Goal: Task Accomplishment & Management: Manage account settings

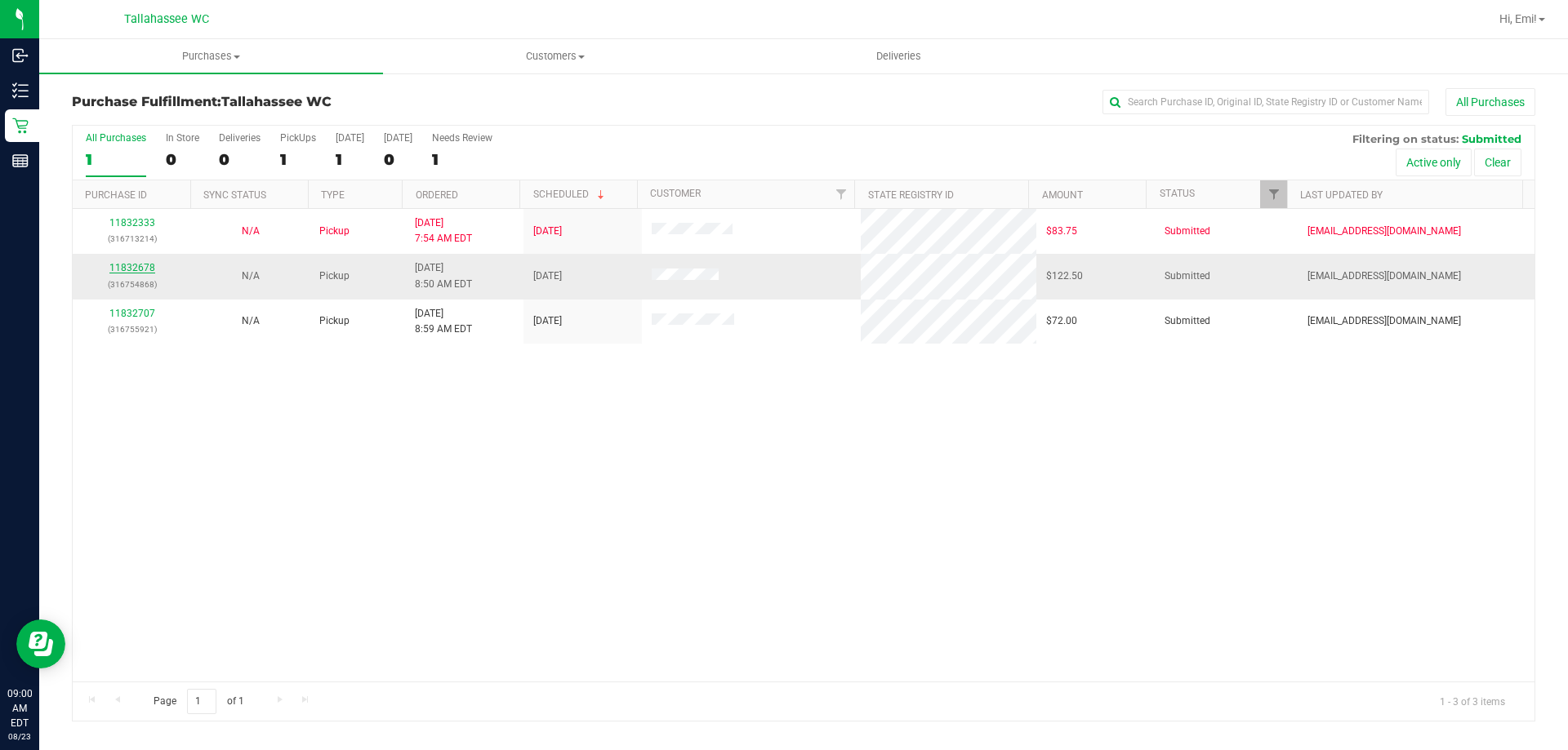
click at [149, 269] on link "11832678" at bounding box center [132, 267] width 46 height 11
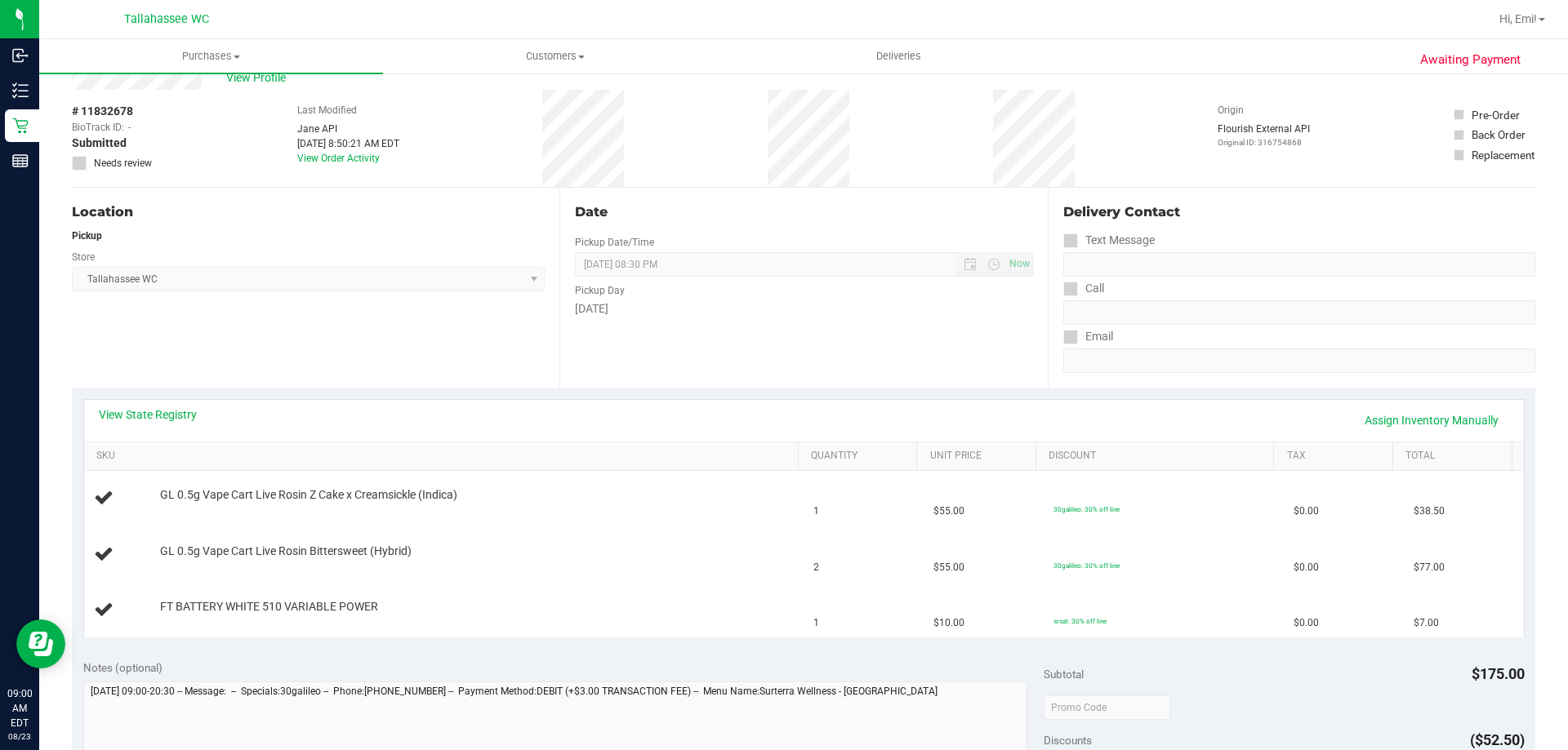
scroll to position [82, 0]
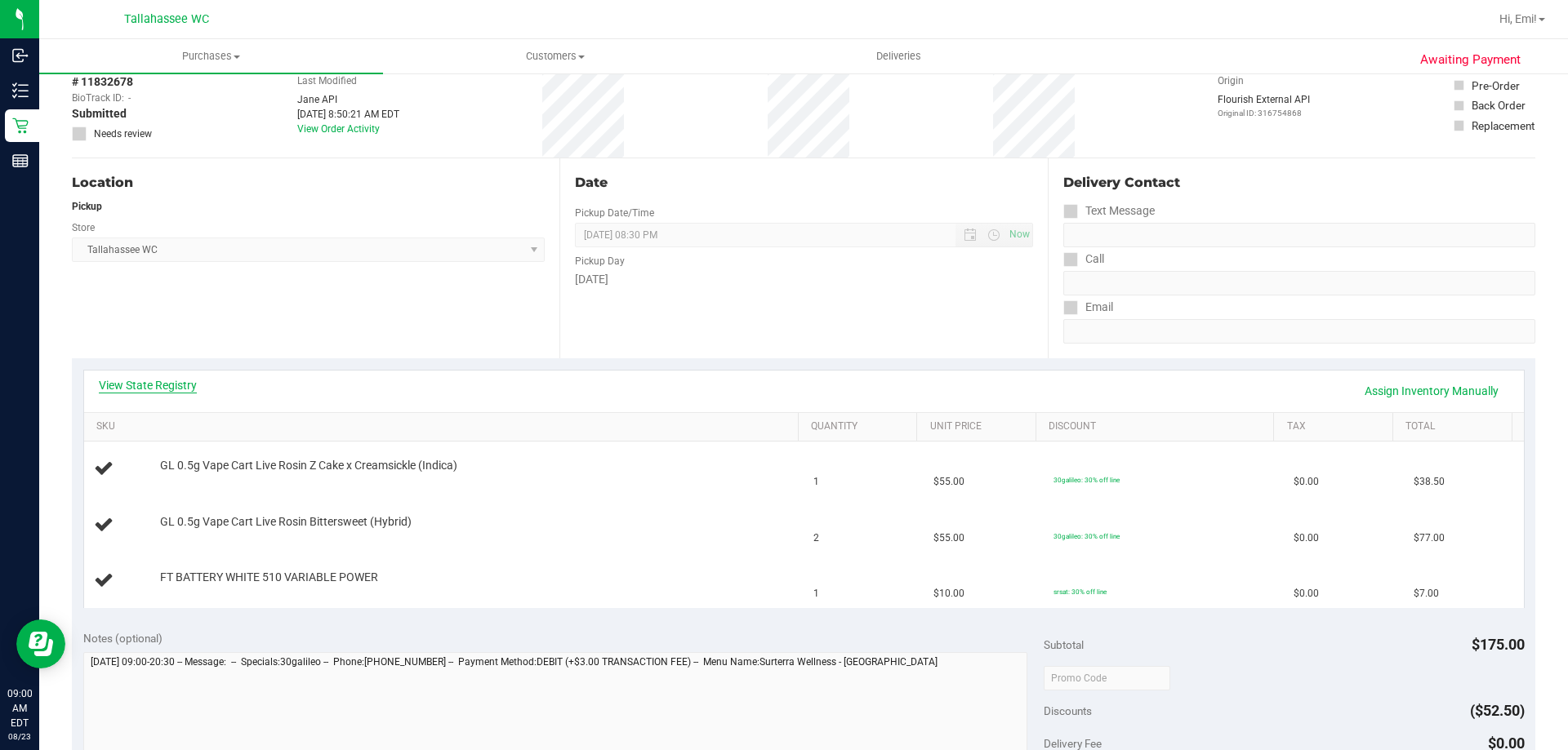
click at [154, 386] on link "View State Registry" at bounding box center [148, 385] width 98 height 16
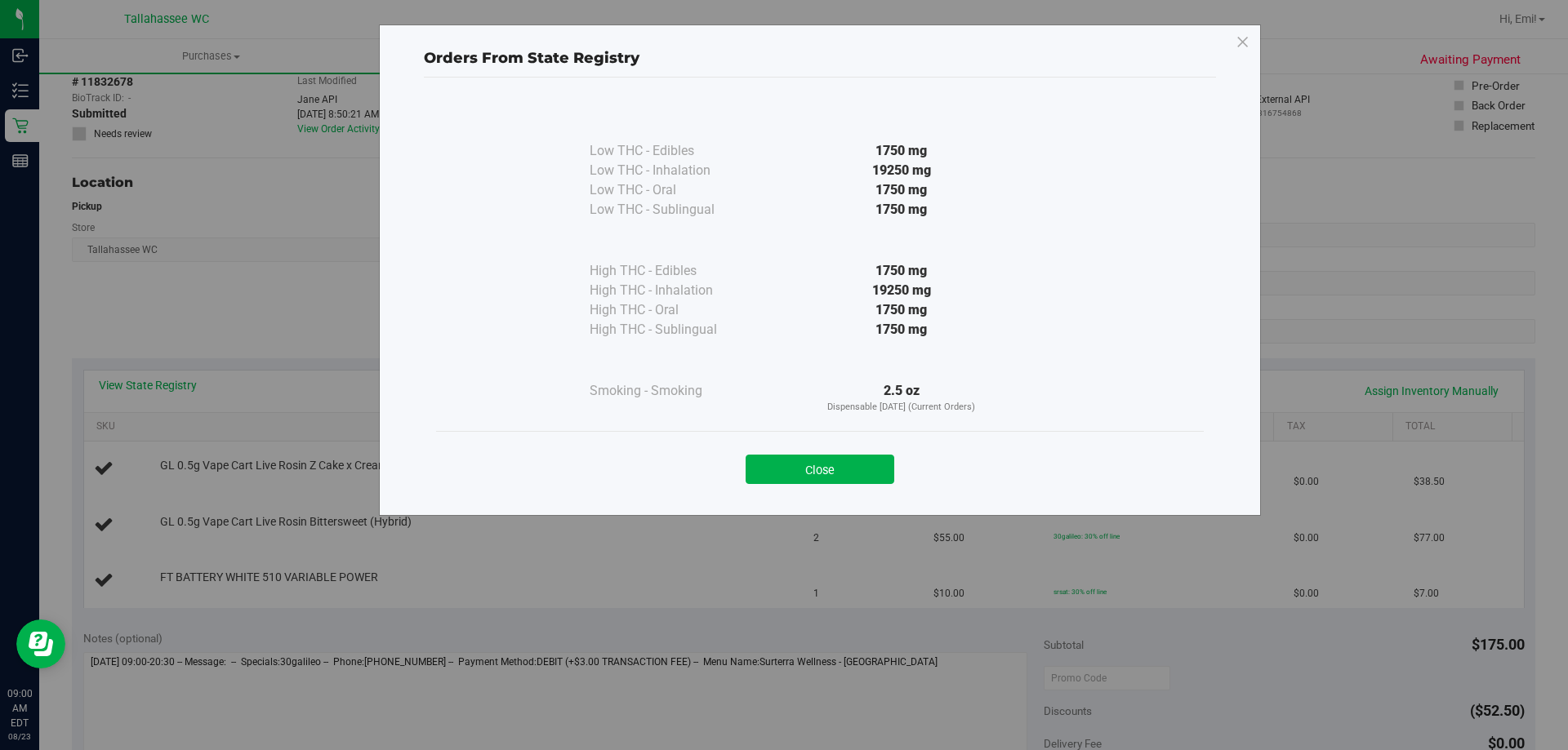
click at [798, 449] on div "Close" at bounding box center [819, 464] width 744 height 40
click at [796, 461] on button "Close" at bounding box center [820, 469] width 149 height 29
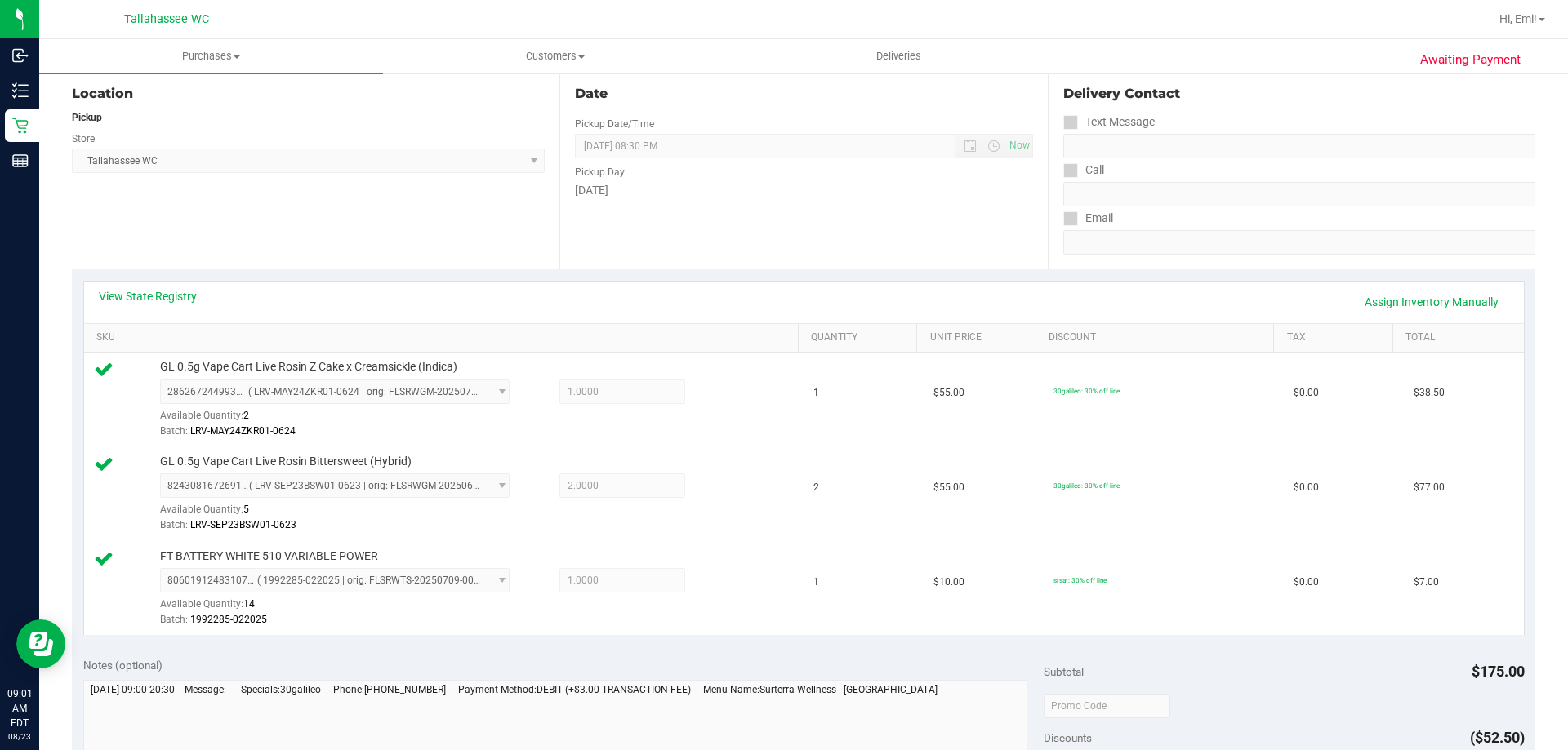
scroll to position [572, 0]
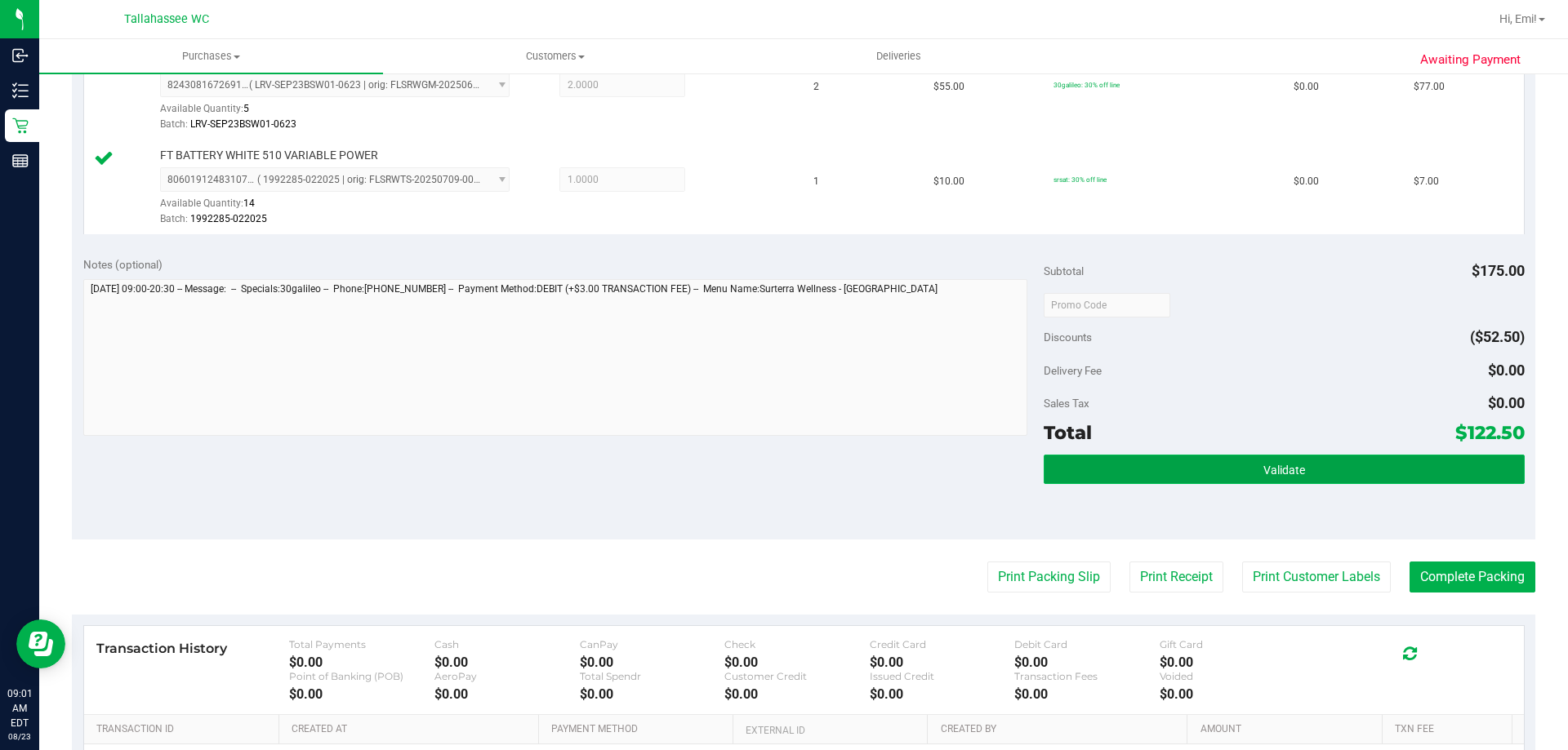
click at [1204, 474] on button "Validate" at bounding box center [1284, 469] width 480 height 29
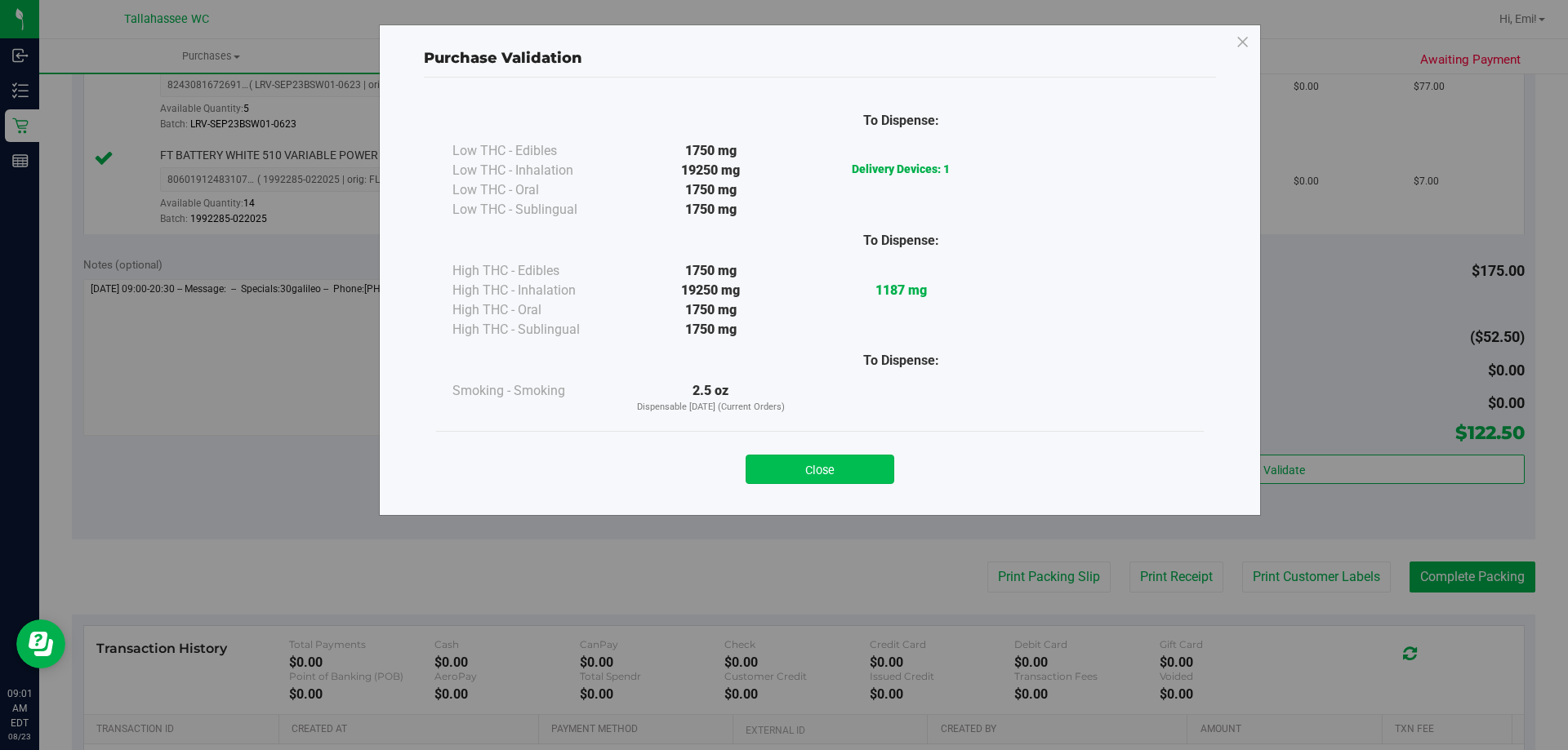
click at [828, 468] on button "Close" at bounding box center [820, 469] width 149 height 29
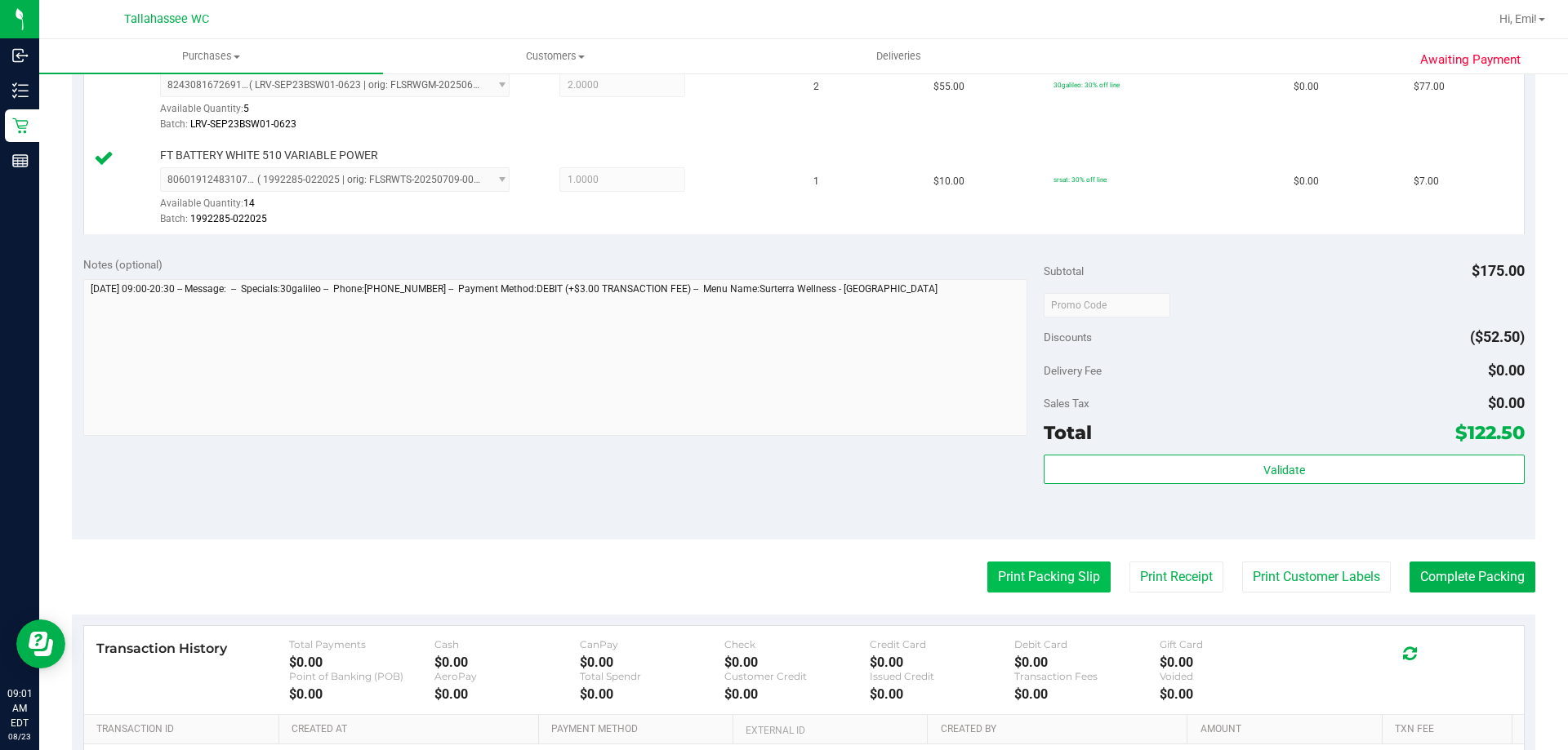
click at [1034, 582] on button "Print Packing Slip" at bounding box center [1048, 577] width 123 height 31
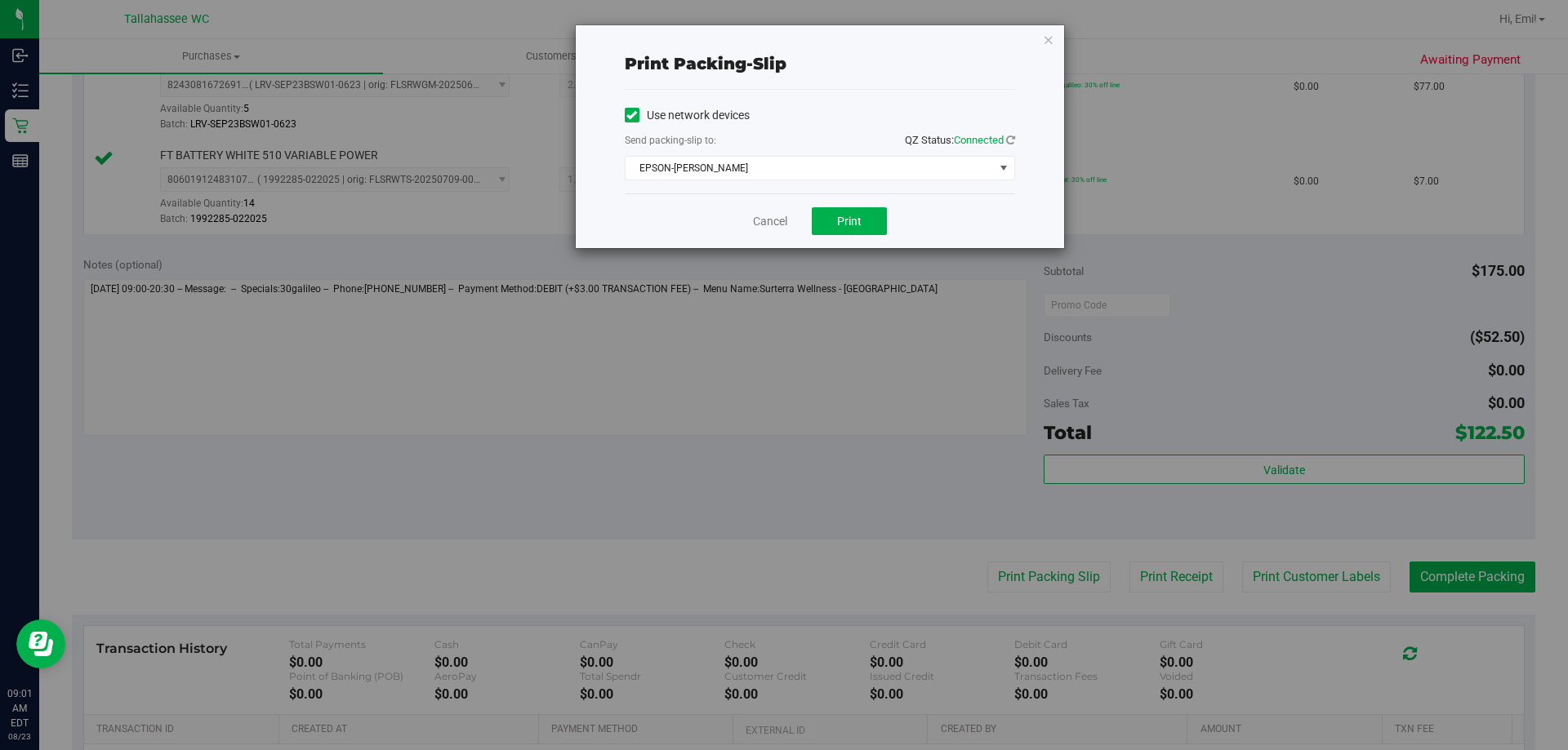
click at [857, 204] on div "Cancel Print" at bounding box center [819, 221] width 390 height 55
click at [856, 214] on span "Print" at bounding box center [849, 220] width 24 height 13
click at [1048, 38] on icon "button" at bounding box center [1048, 39] width 11 height 20
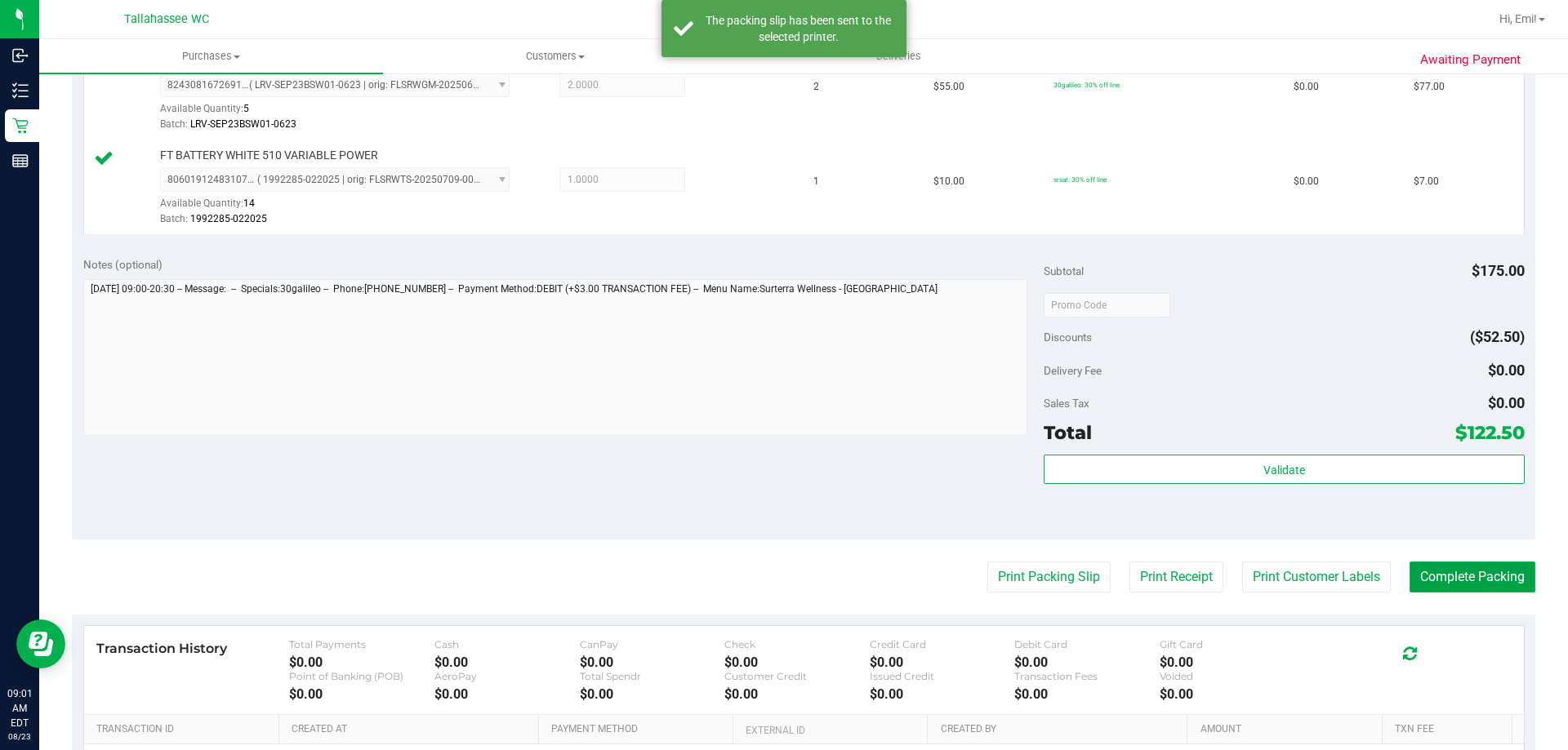
click at [1462, 574] on button "Complete Packing" at bounding box center [1472, 577] width 126 height 31
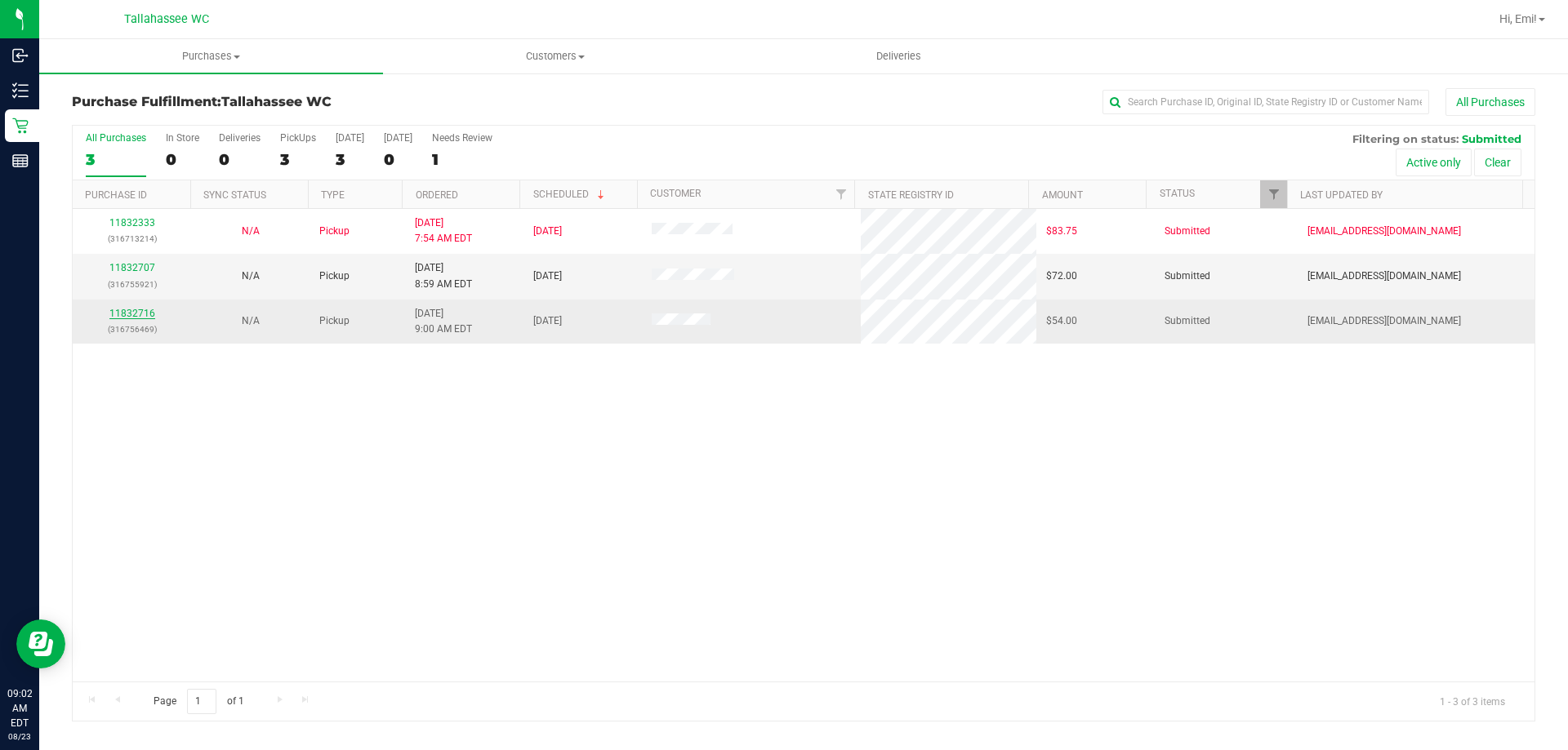
click at [128, 310] on link "11832716" at bounding box center [132, 313] width 46 height 11
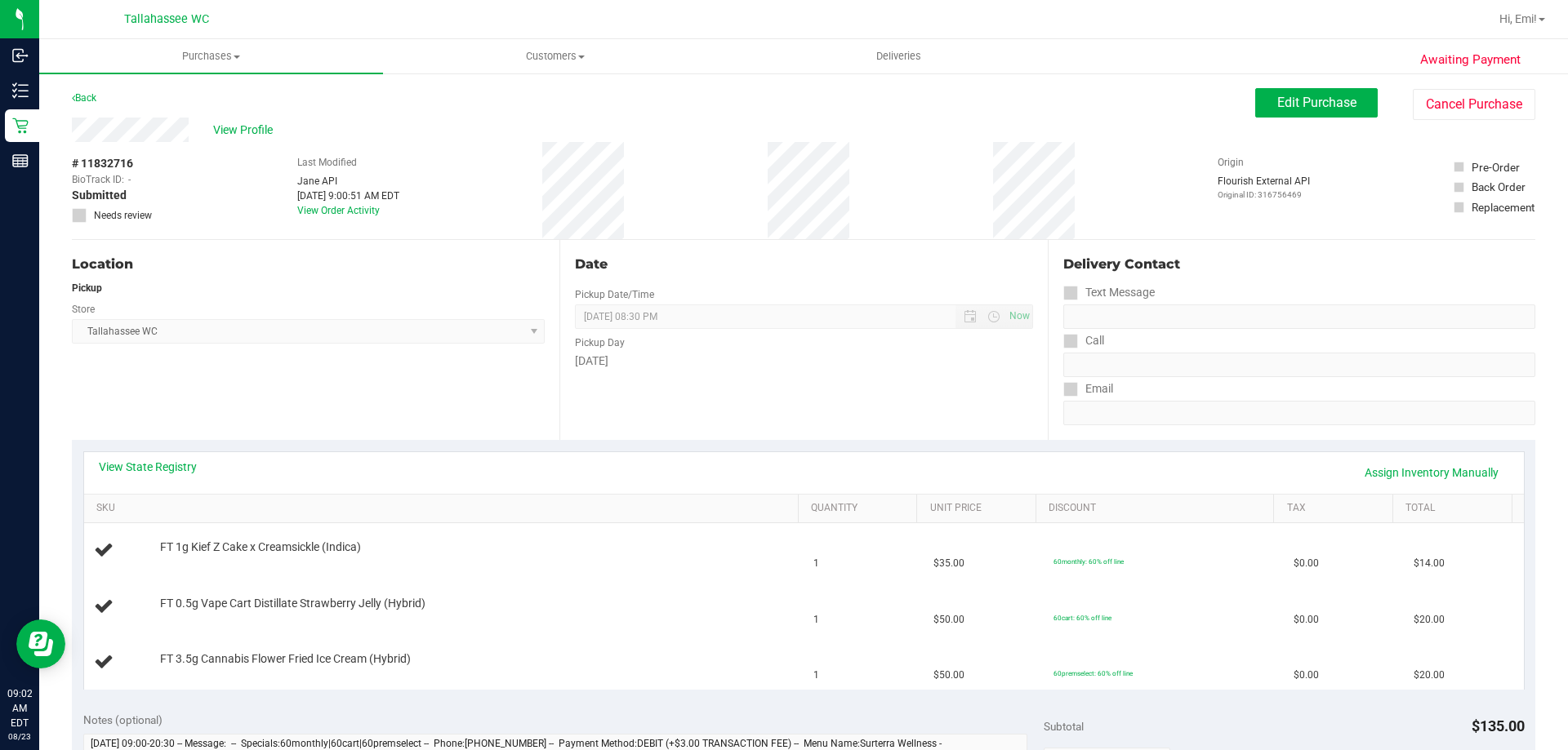
click at [170, 456] on div "View State Registry Assign Inventory Manually" at bounding box center [804, 473] width 1440 height 41
click at [170, 459] on link "View State Registry" at bounding box center [148, 467] width 98 height 16
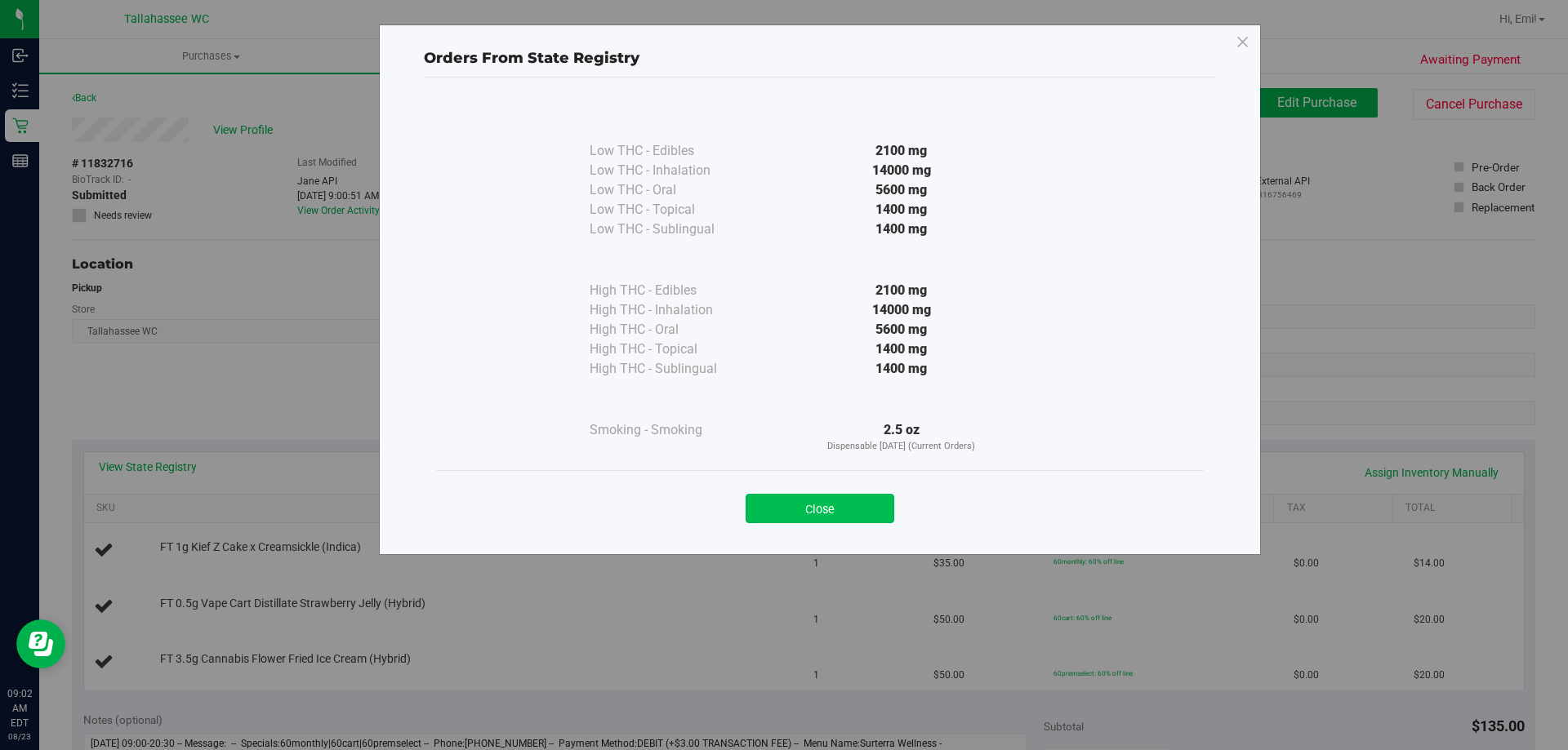
click at [809, 515] on button "Close" at bounding box center [820, 509] width 149 height 29
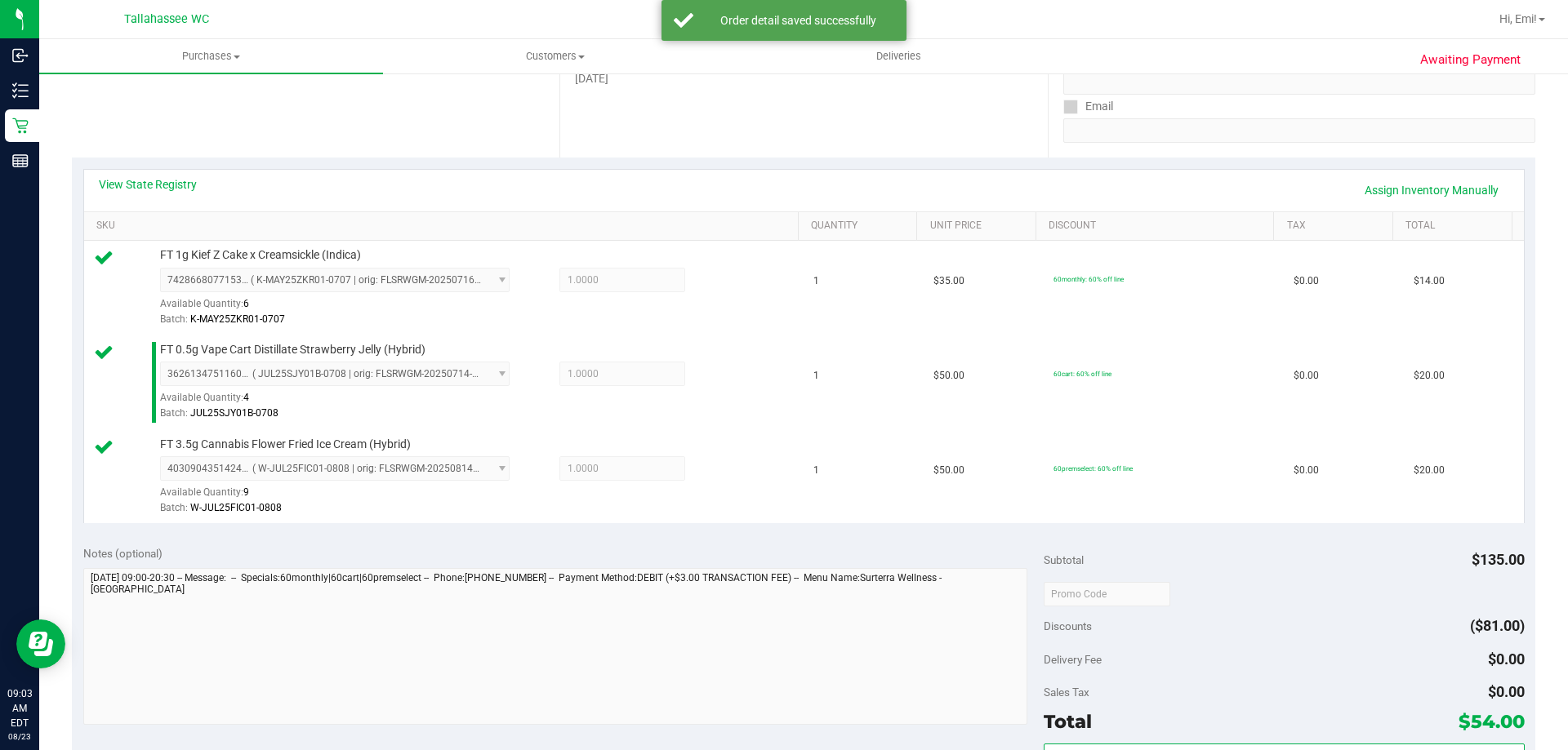
scroll to position [408, 0]
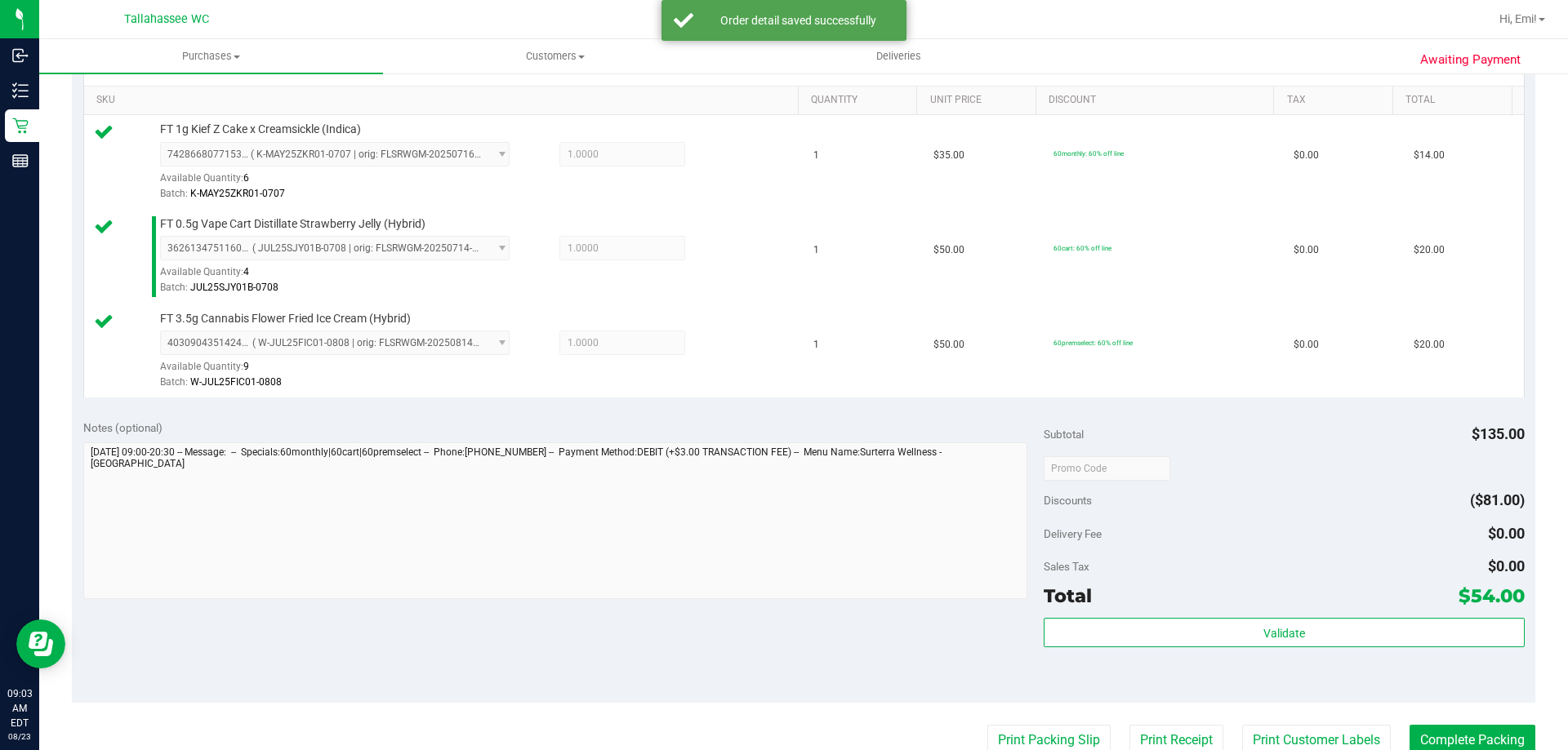
click at [1120, 617] on div "Subtotal $135.00 Discounts ($81.00) Delivery Fee $0.00 Sales Tax $0.00 Total $5…" at bounding box center [1284, 555] width 480 height 272
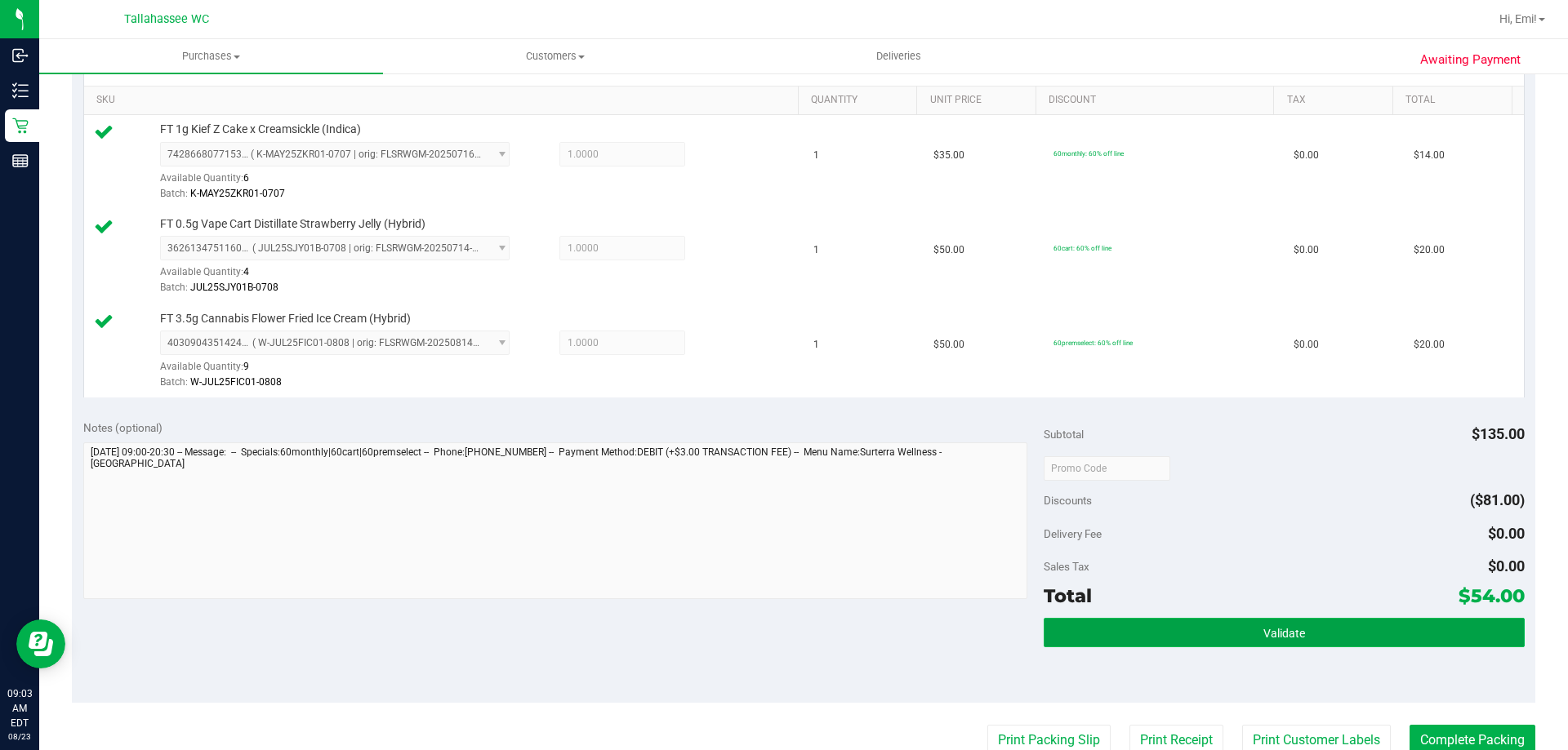
click at [1114, 631] on button "Validate" at bounding box center [1284, 633] width 480 height 29
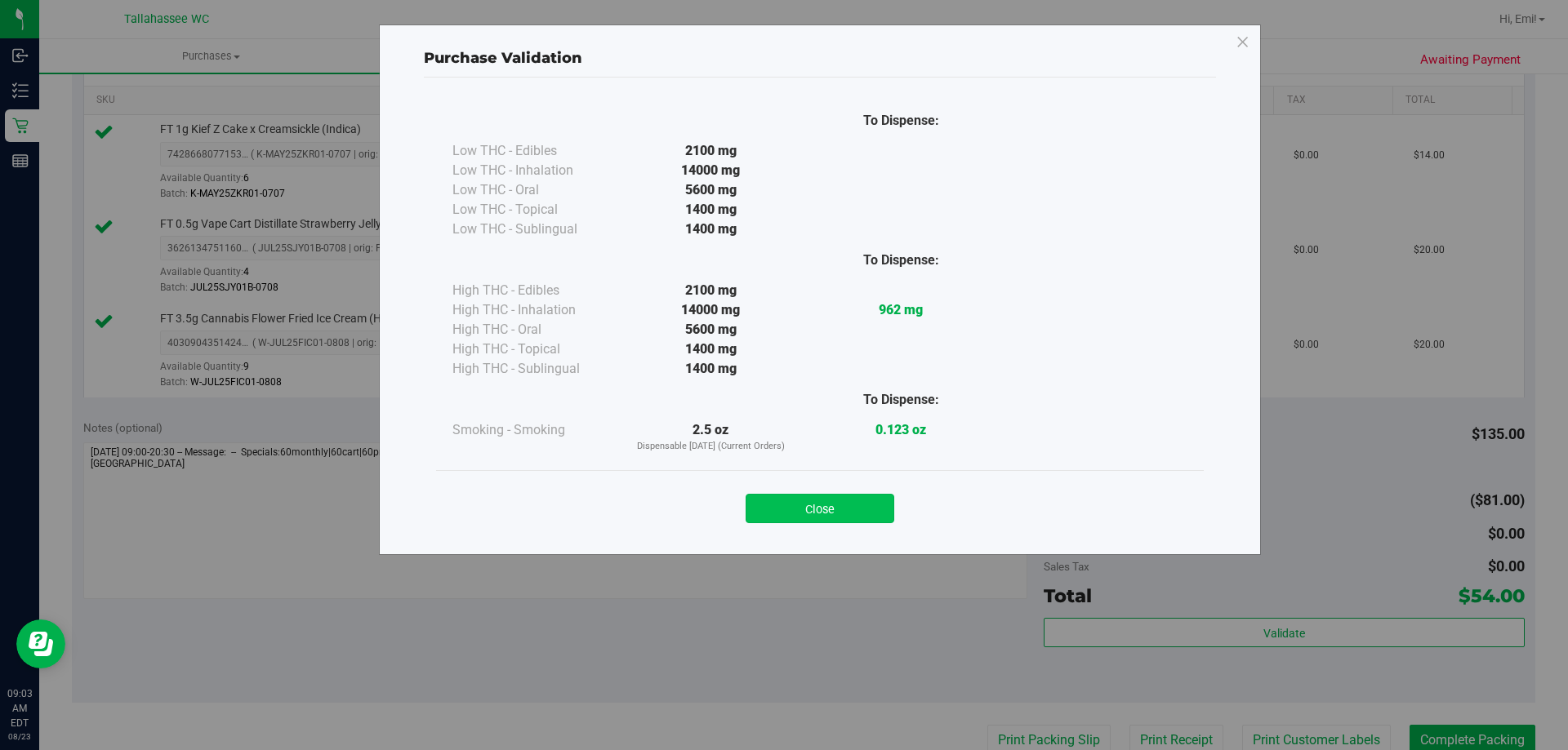
drag, startPoint x: 815, startPoint y: 507, endPoint x: 827, endPoint y: 506, distance: 12.0
click at [817, 507] on button "Close" at bounding box center [820, 509] width 149 height 29
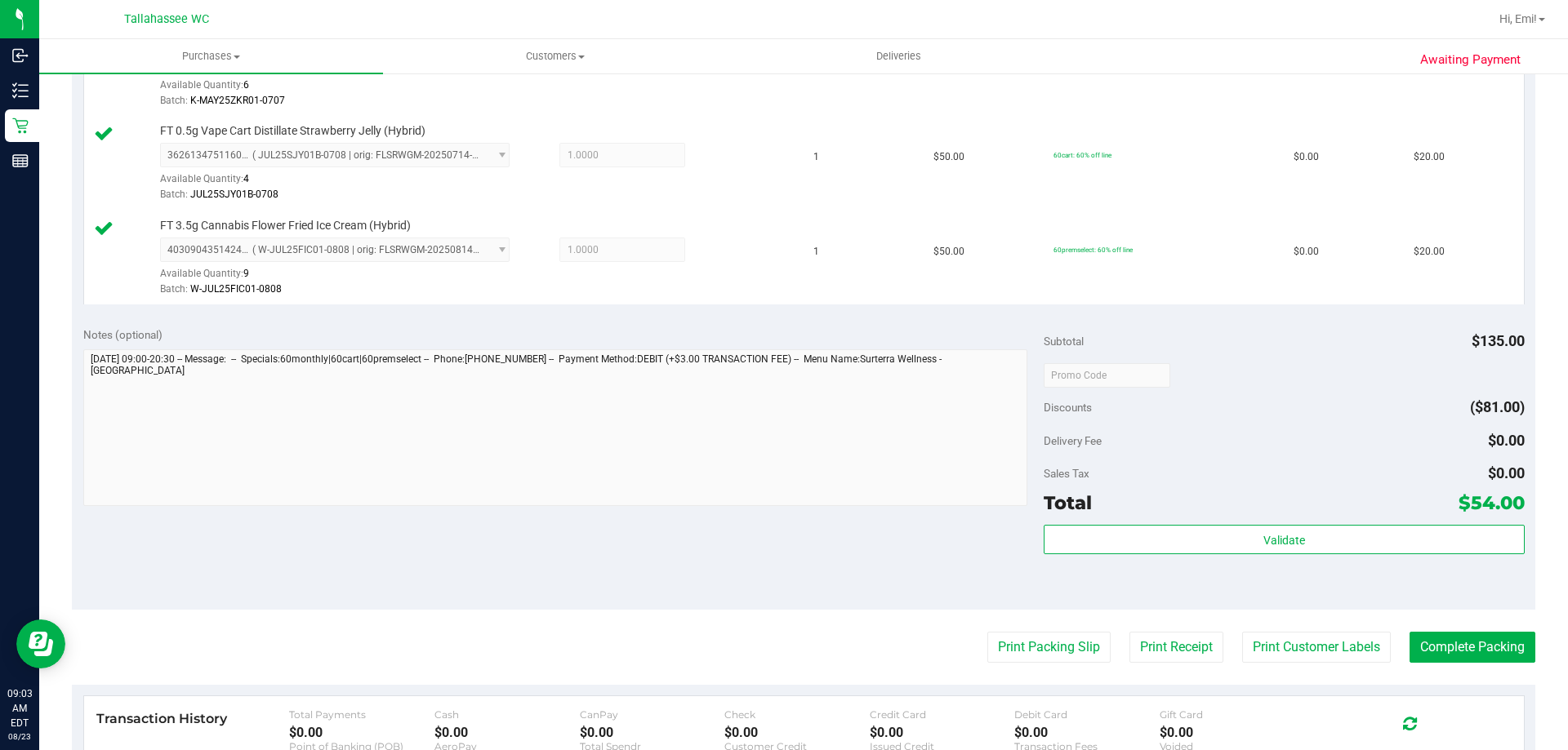
scroll to position [653, 0]
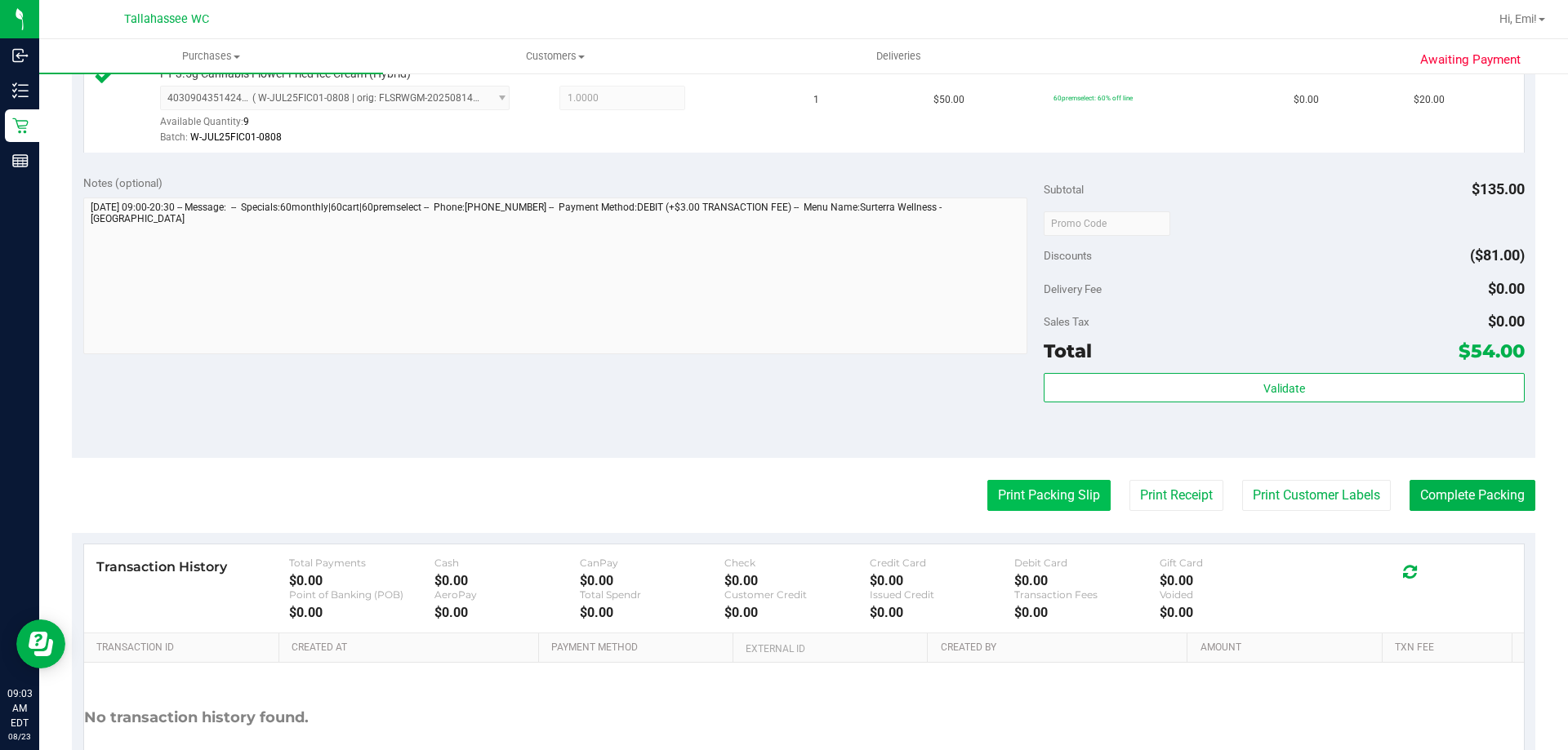
click at [1005, 496] on button "Print Packing Slip" at bounding box center [1048, 495] width 123 height 31
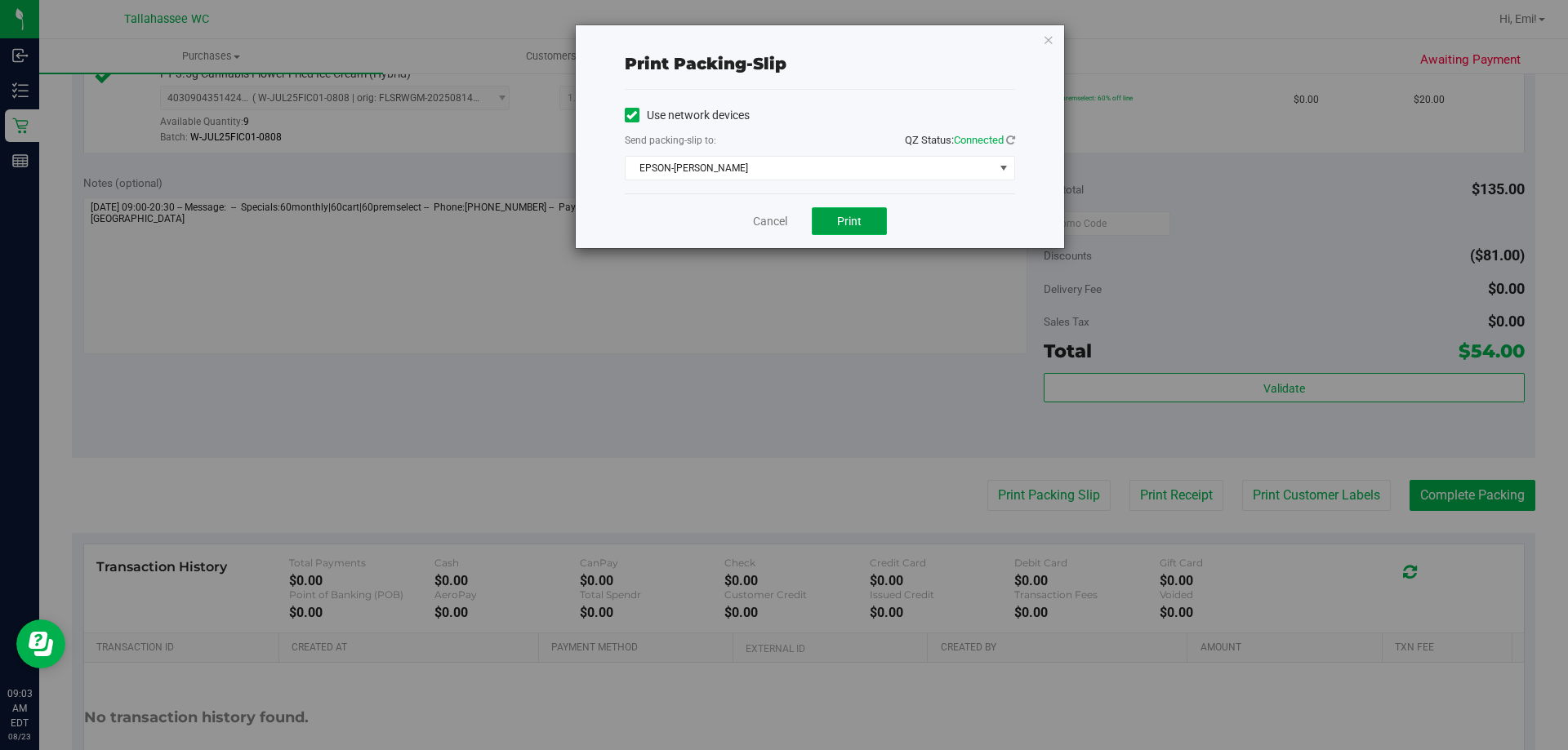
click at [848, 222] on button "Print" at bounding box center [849, 221] width 75 height 28
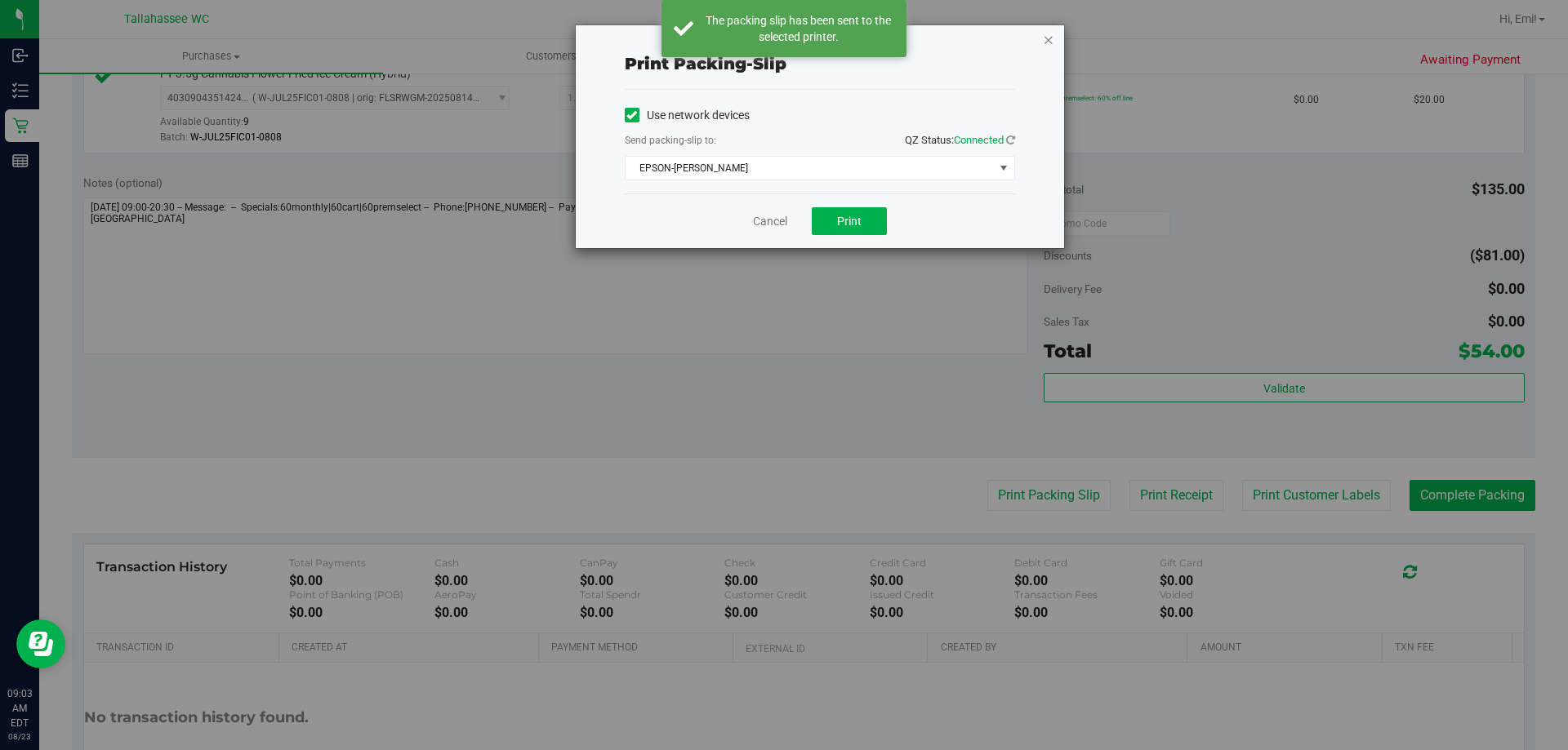
click at [1048, 37] on icon "button" at bounding box center [1048, 39] width 11 height 20
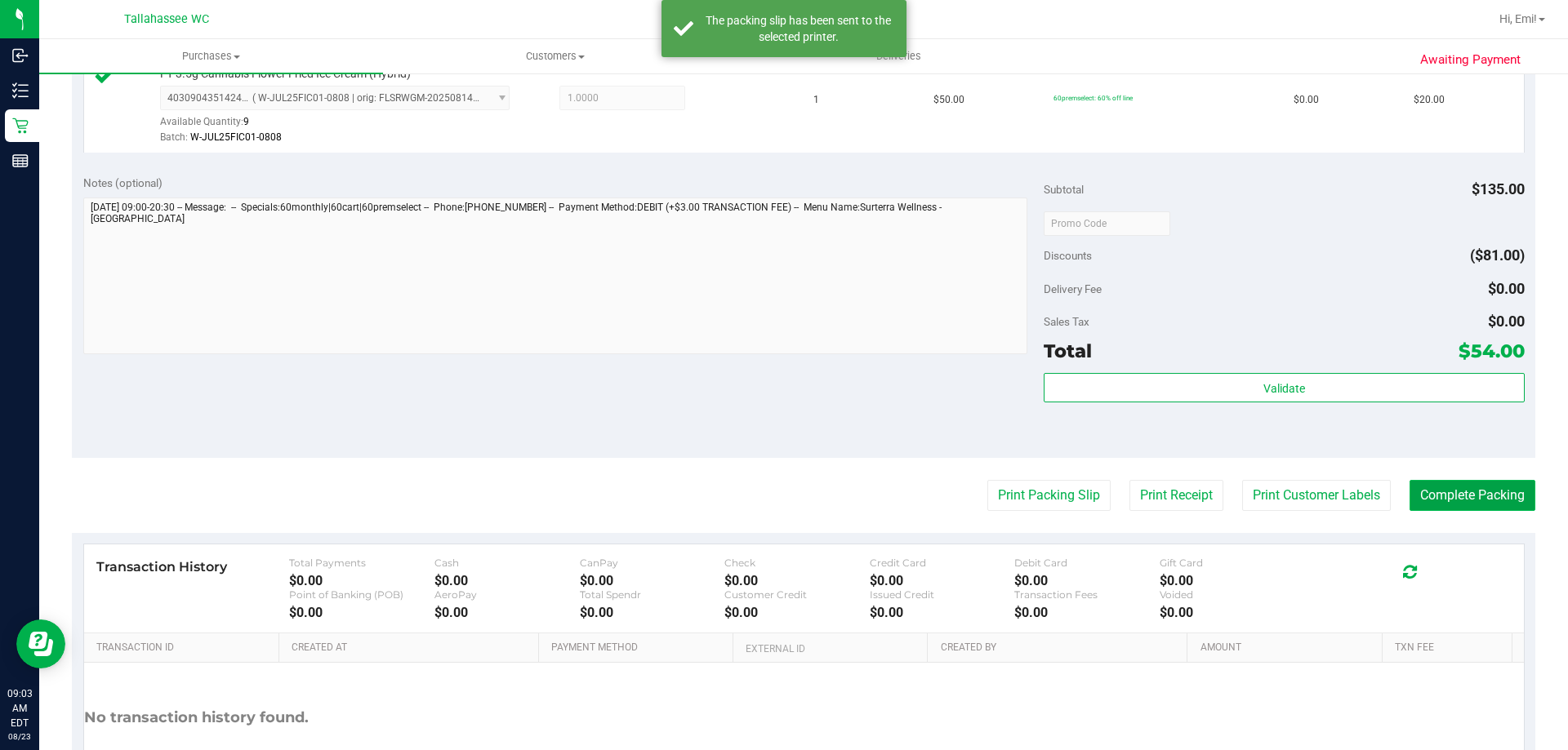
click at [1475, 490] on button "Complete Packing" at bounding box center [1472, 495] width 126 height 31
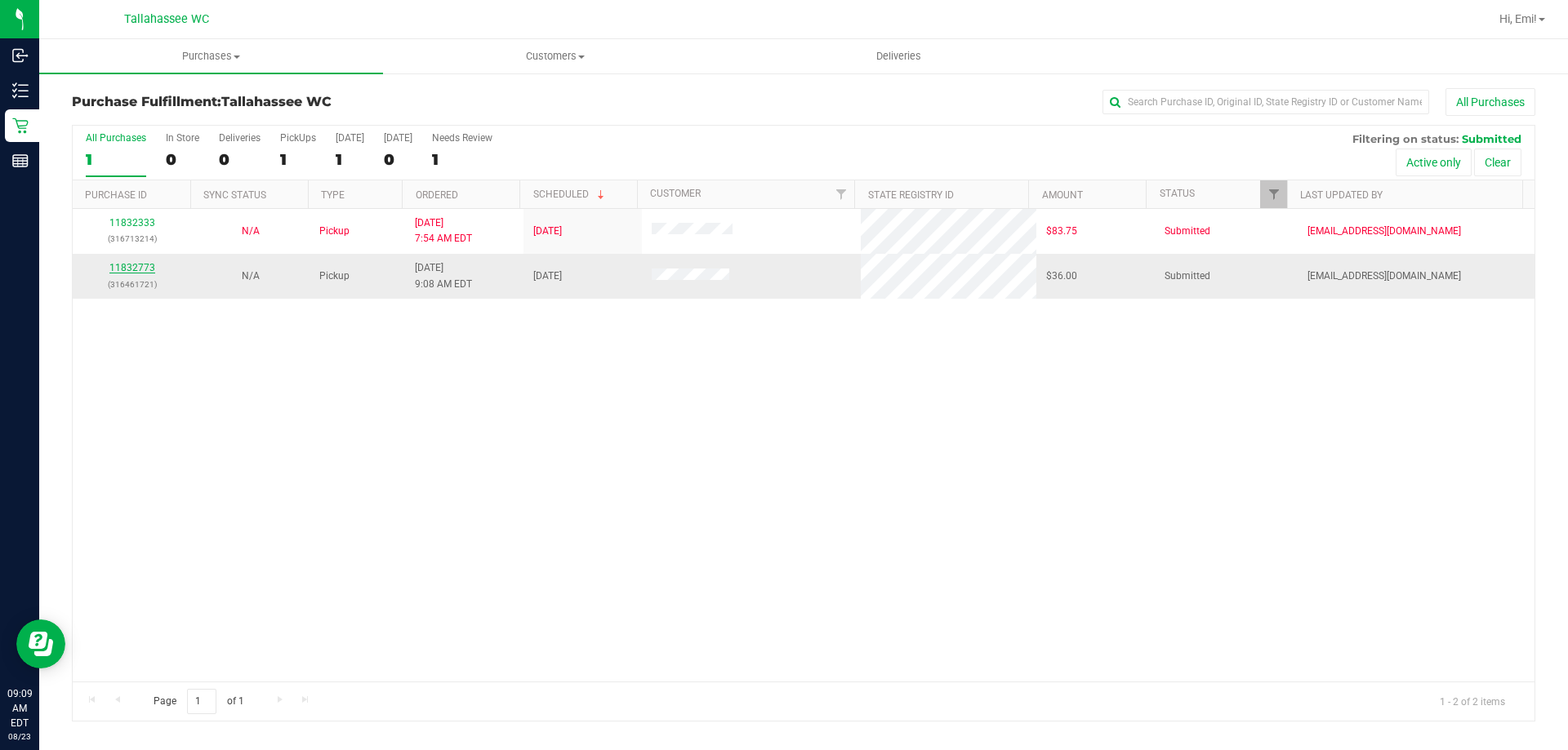
click at [134, 262] on link "11832773" at bounding box center [132, 267] width 46 height 11
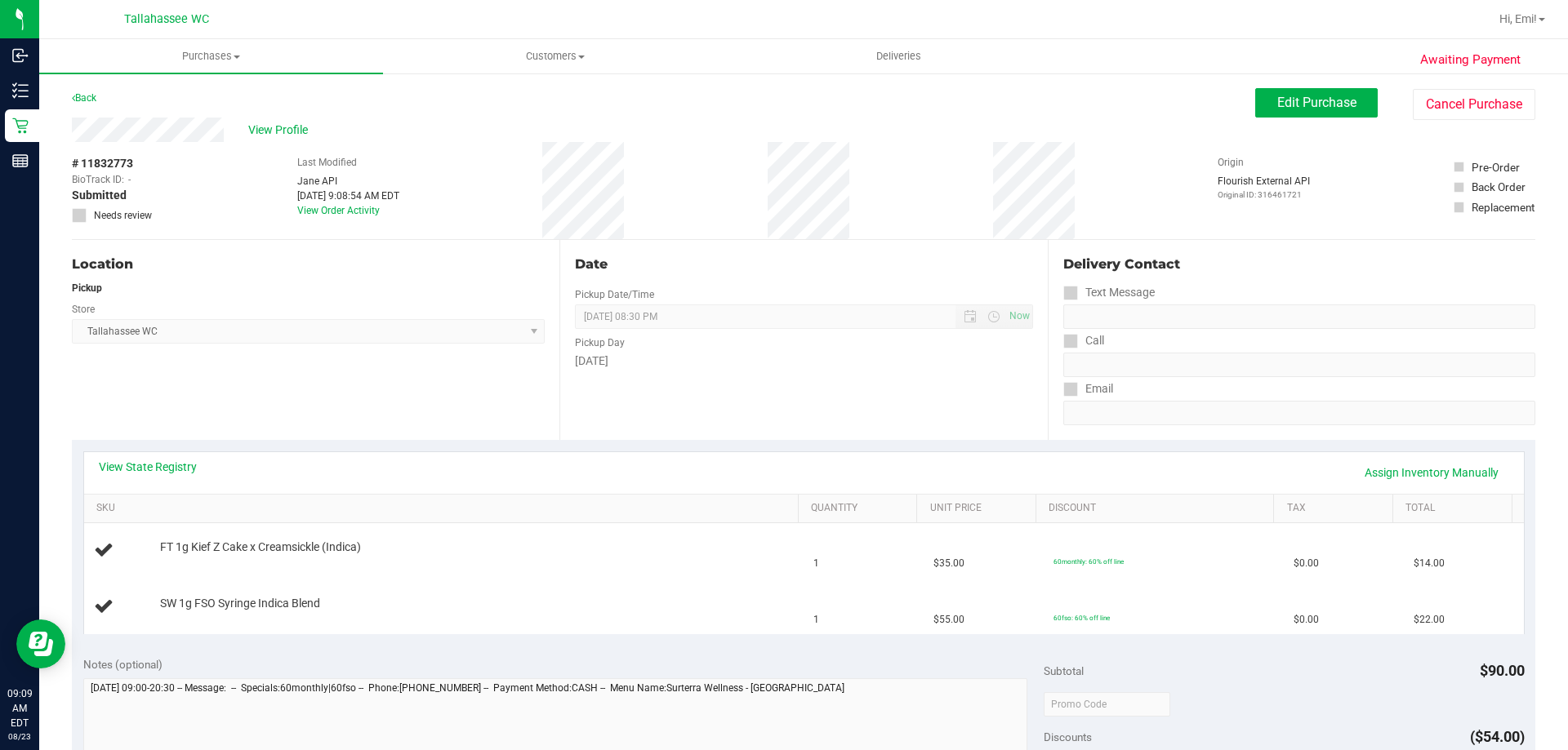
click at [152, 458] on div "View State Registry Assign Inventory Manually" at bounding box center [804, 473] width 1440 height 41
click at [149, 465] on link "View State Registry" at bounding box center [148, 467] width 98 height 16
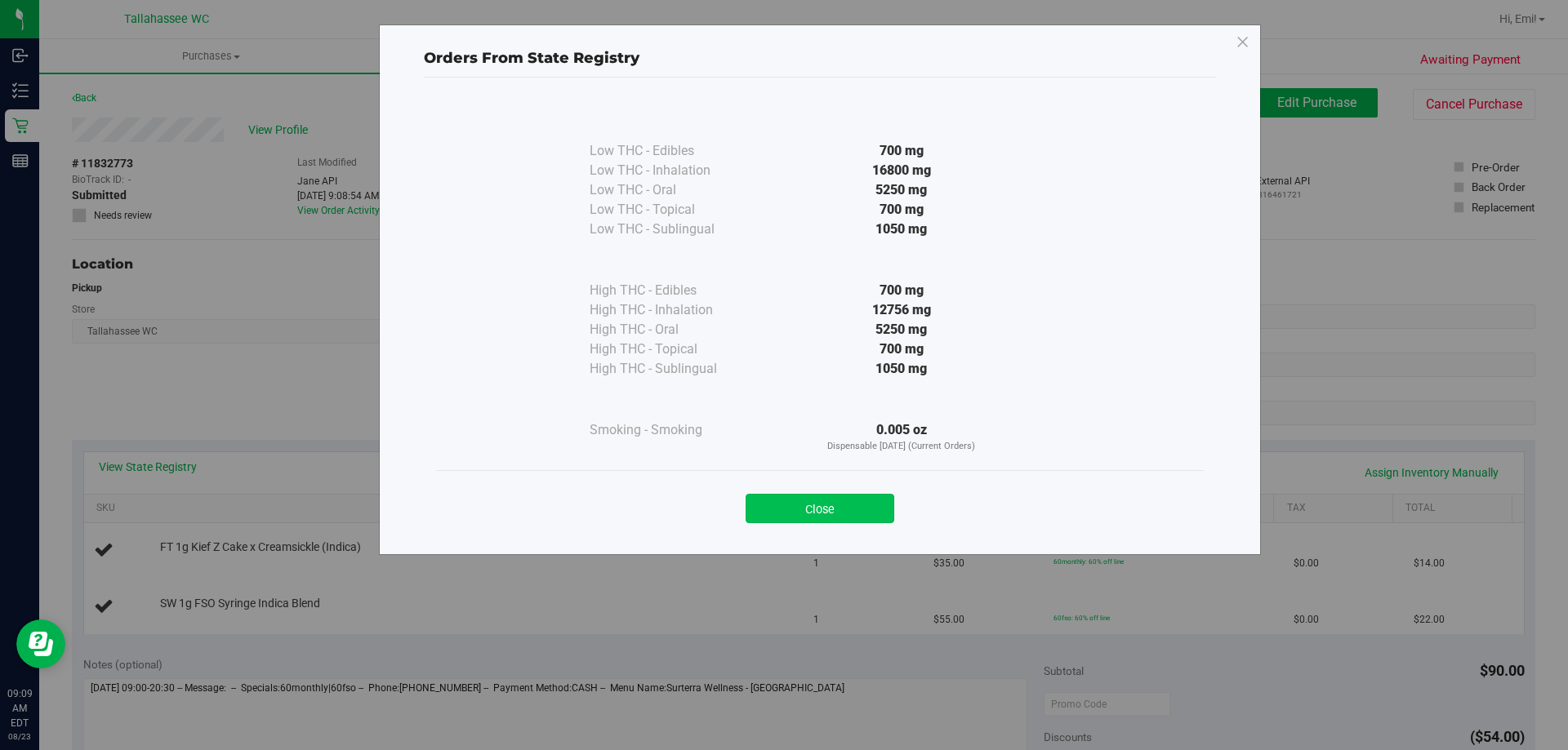
click at [818, 502] on button "Close" at bounding box center [820, 509] width 149 height 29
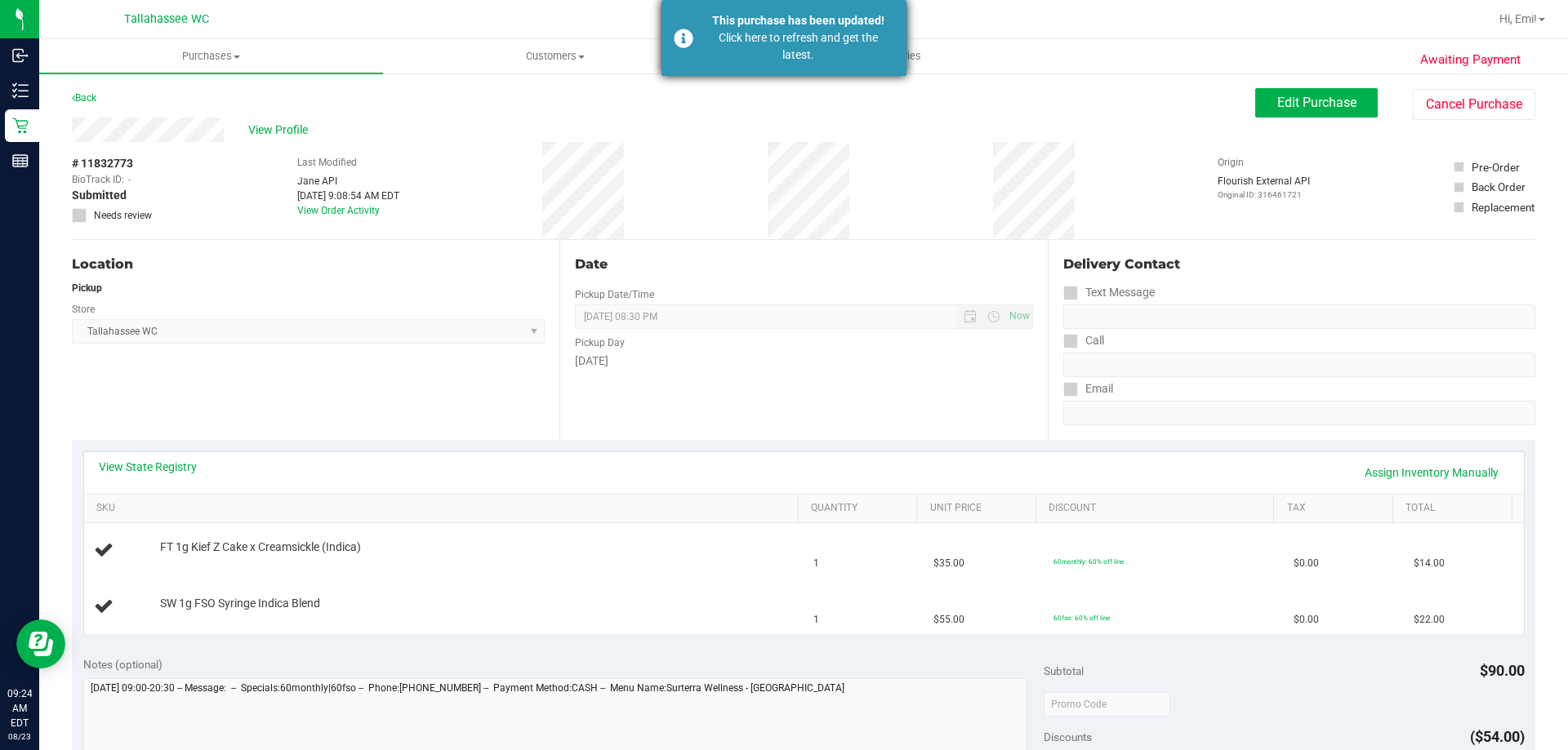
click at [763, 28] on div "This purchase has been updated!" at bounding box center [798, 21] width 192 height 17
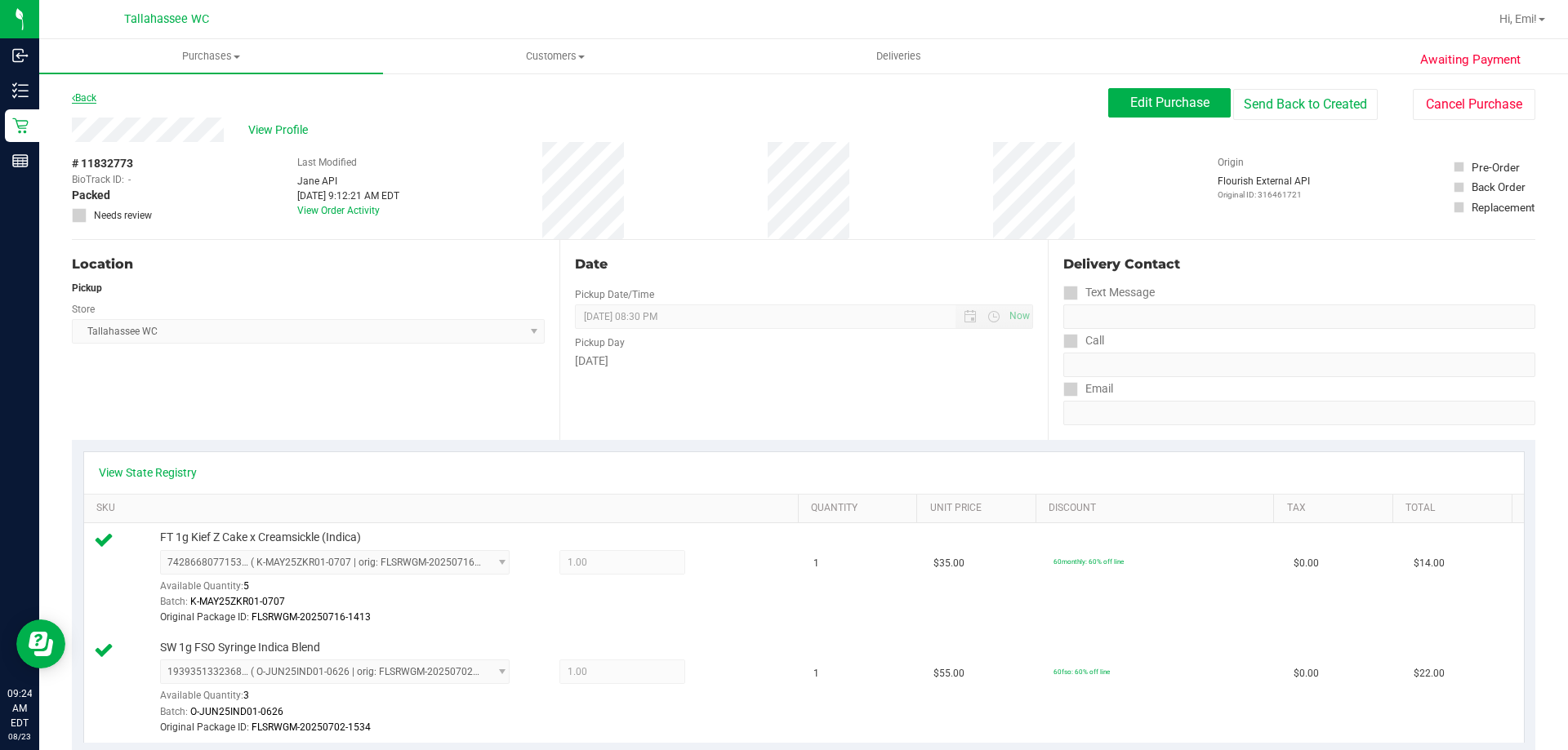
click at [82, 102] on link "Back" at bounding box center [84, 97] width 24 height 11
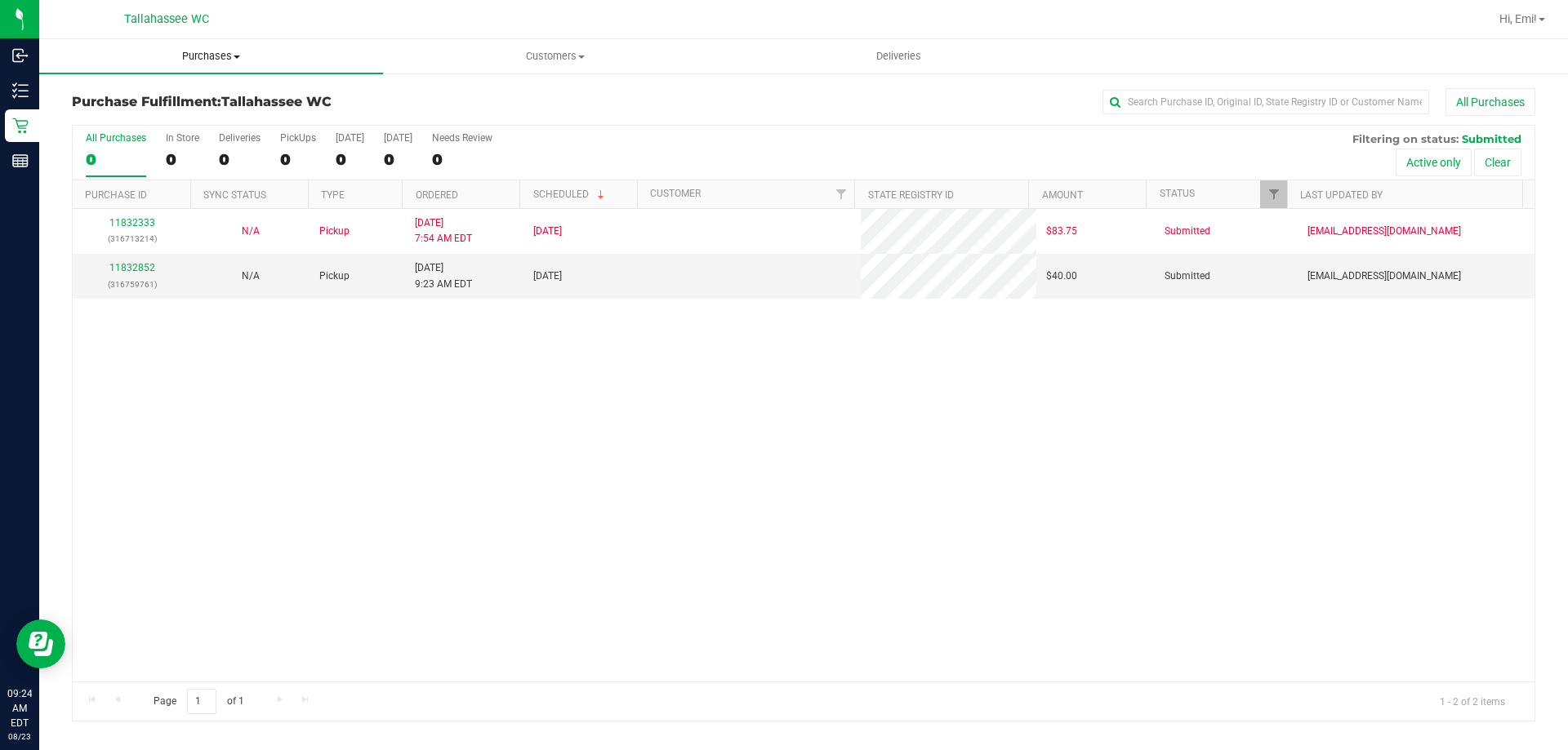
click at [212, 64] on uib-tab-heading "Purchases Summary of purchases Fulfillment All purchases" at bounding box center [211, 57] width 344 height 34
click at [216, 122] on li "Fulfillment" at bounding box center [211, 118] width 344 height 20
click at [146, 270] on link "11832852" at bounding box center [132, 267] width 46 height 11
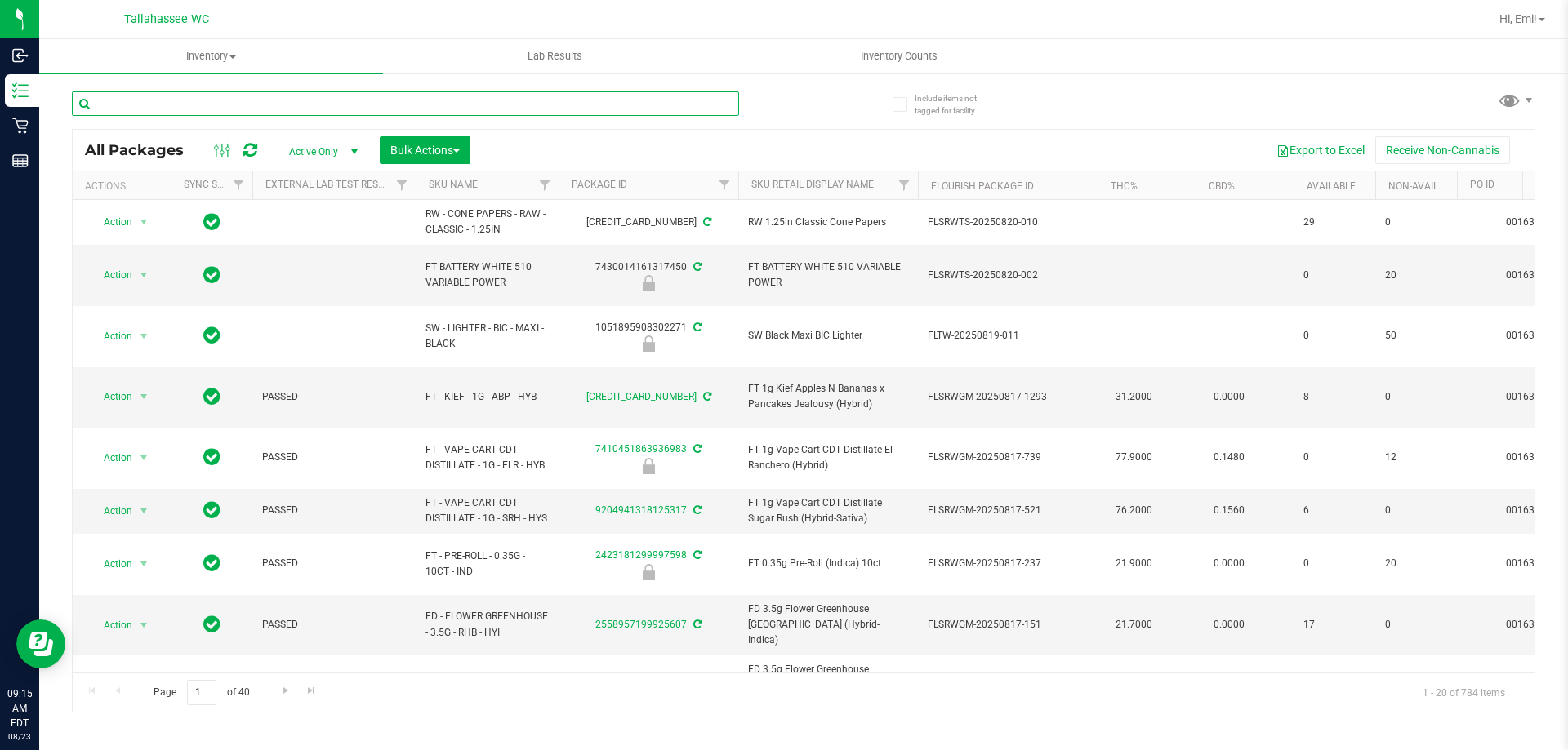
click at [426, 102] on input "text" at bounding box center [405, 103] width 668 height 24
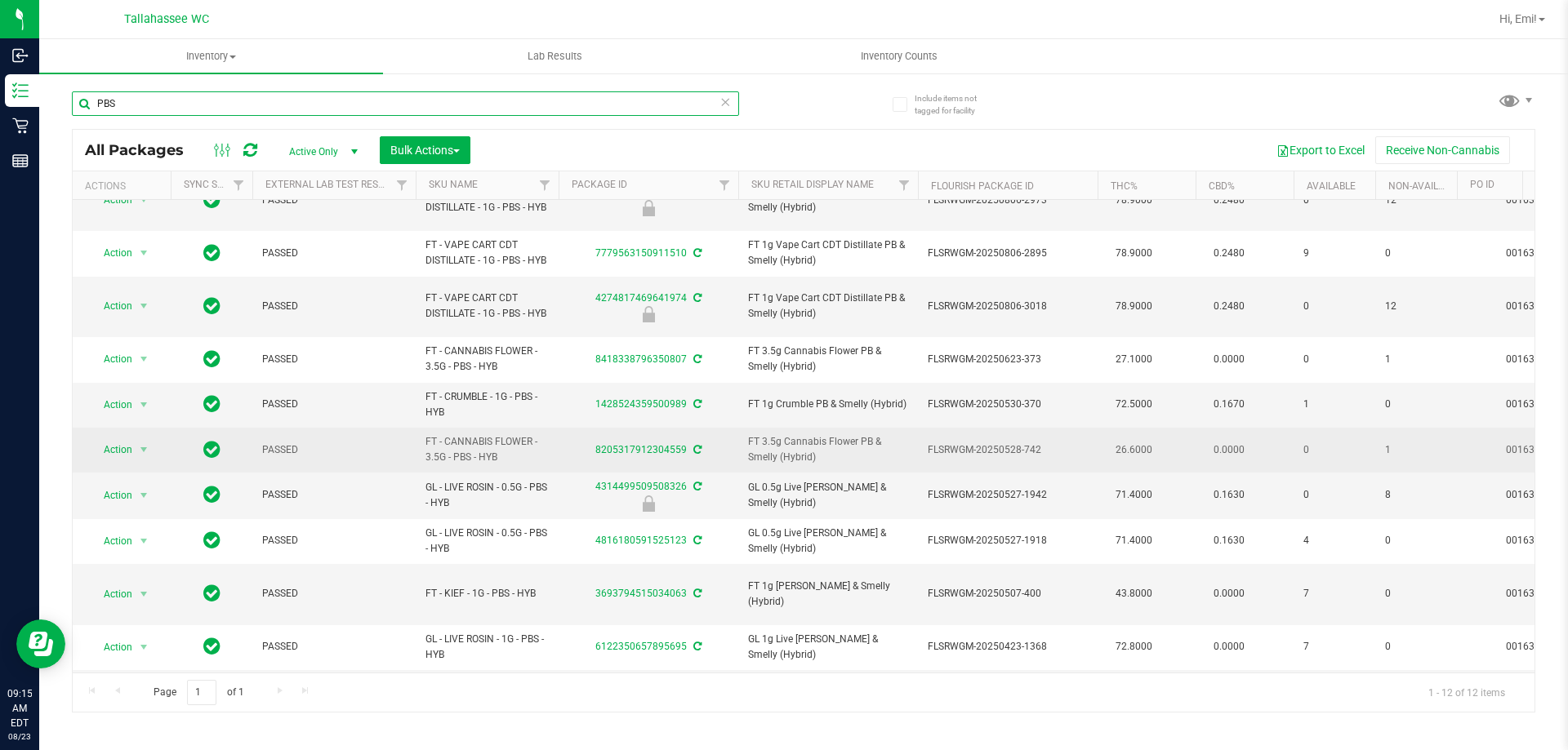
scroll to position [93, 0]
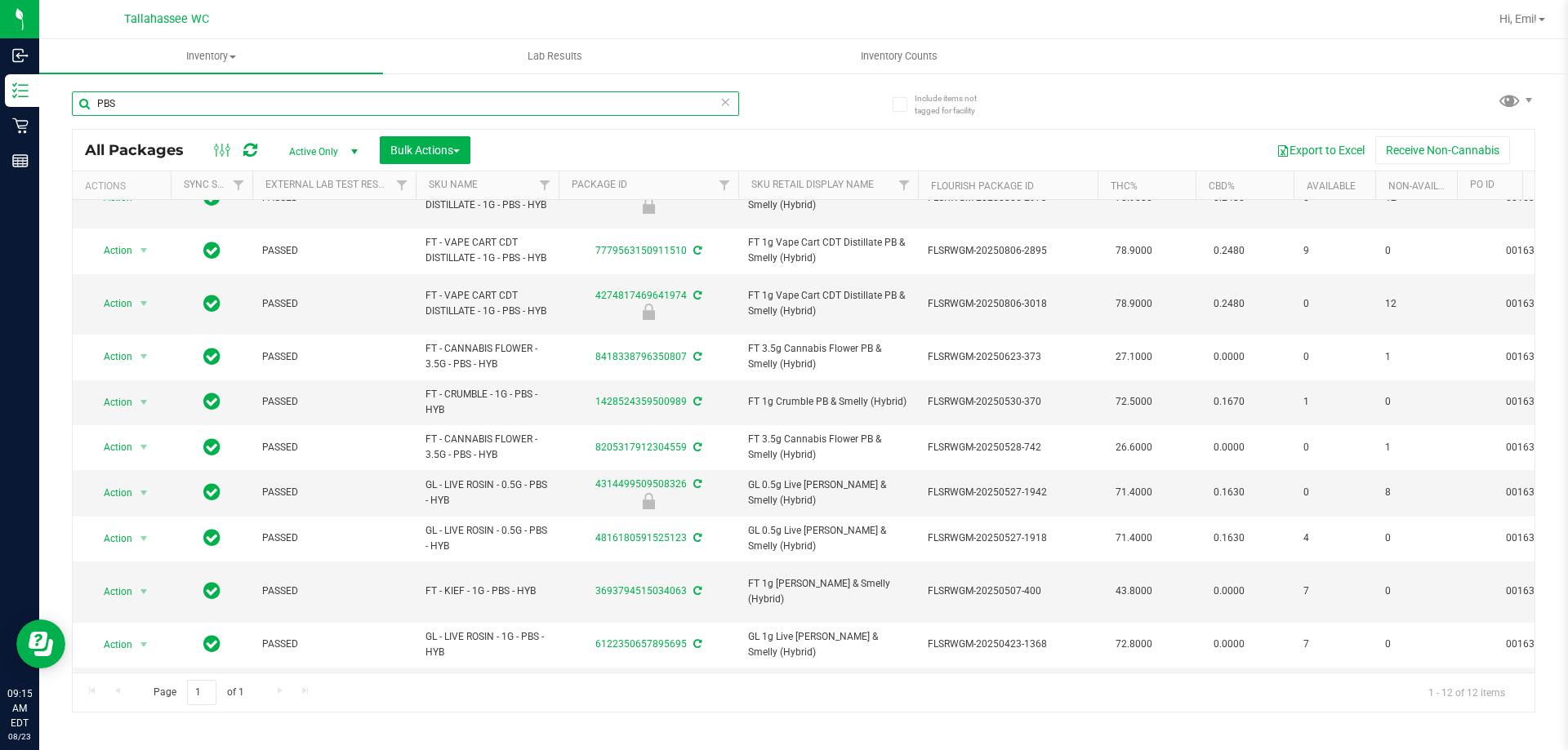
type input "PBS"
click at [726, 100] on icon at bounding box center [725, 101] width 11 height 20
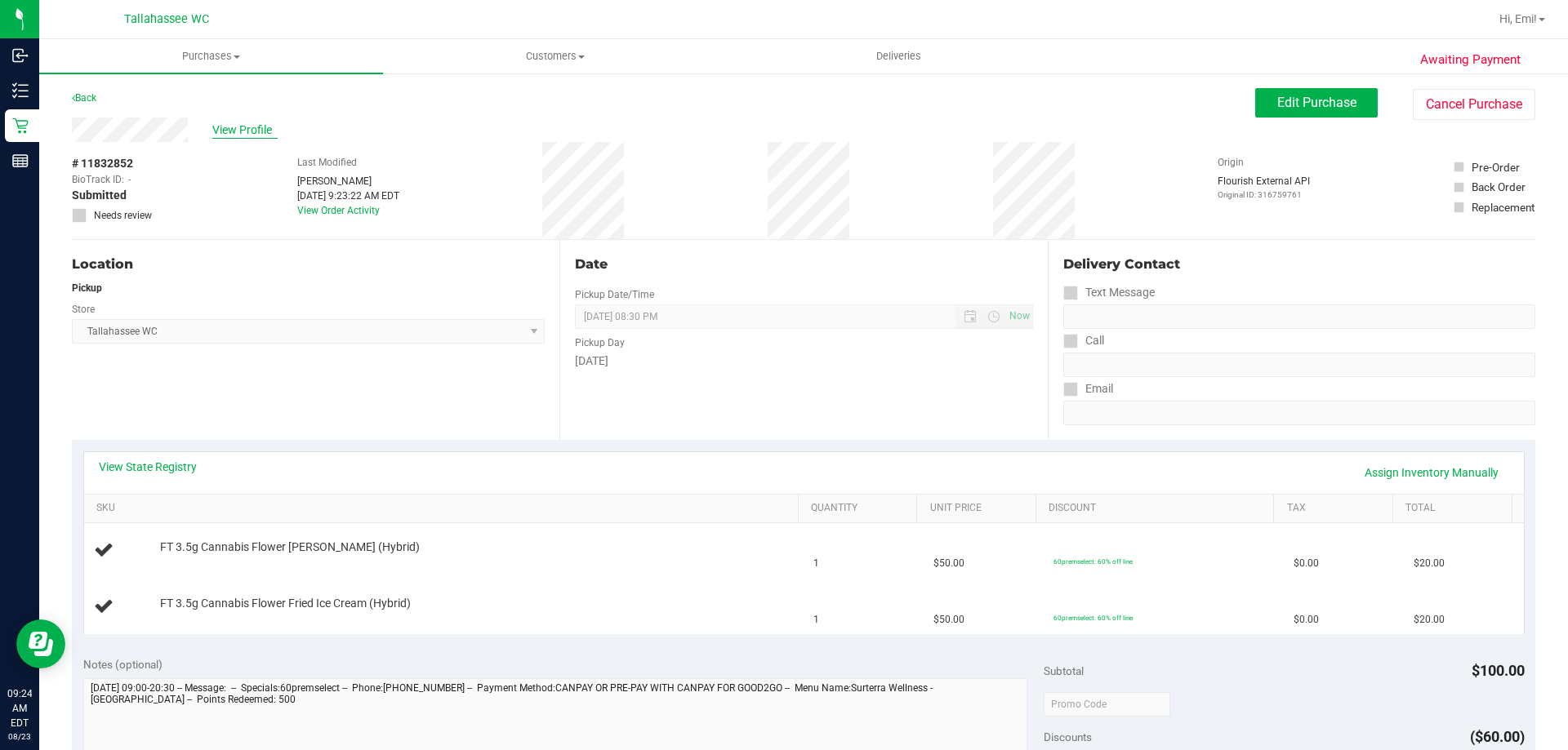
click at [256, 130] on span "View Profile" at bounding box center [245, 130] width 65 height 17
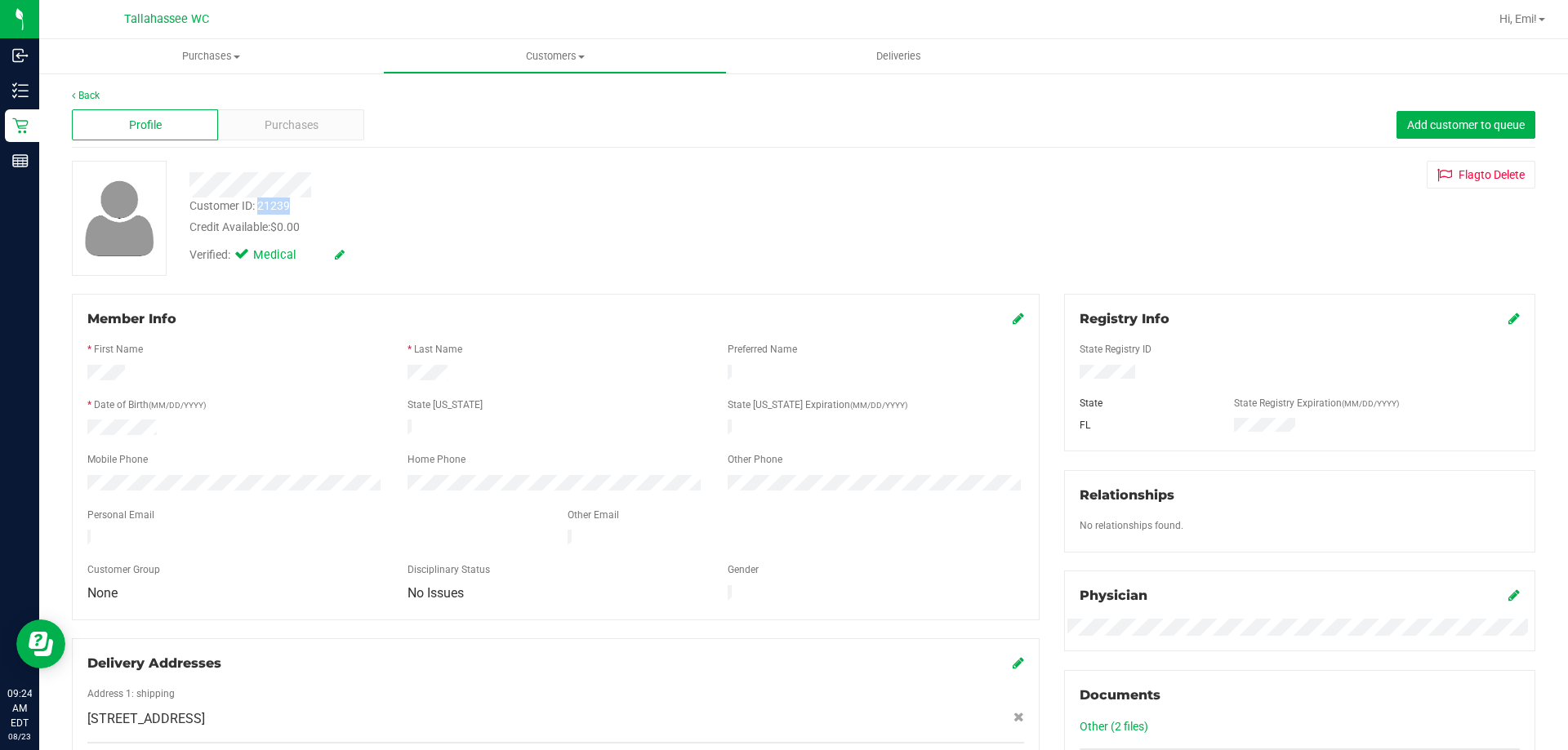
drag, startPoint x: 289, startPoint y: 204, endPoint x: 258, endPoint y: 210, distance: 31.6
click at [258, 210] on div "Customer ID: 21239" at bounding box center [240, 206] width 101 height 17
copy div "21239"
click at [84, 86] on div "Back Profile Purchases Add customer to queue Customer ID: 21239 Credit Availabl…" at bounding box center [804, 628] width 1529 height 1113
click at [83, 90] on link "Back" at bounding box center [85, 95] width 28 height 11
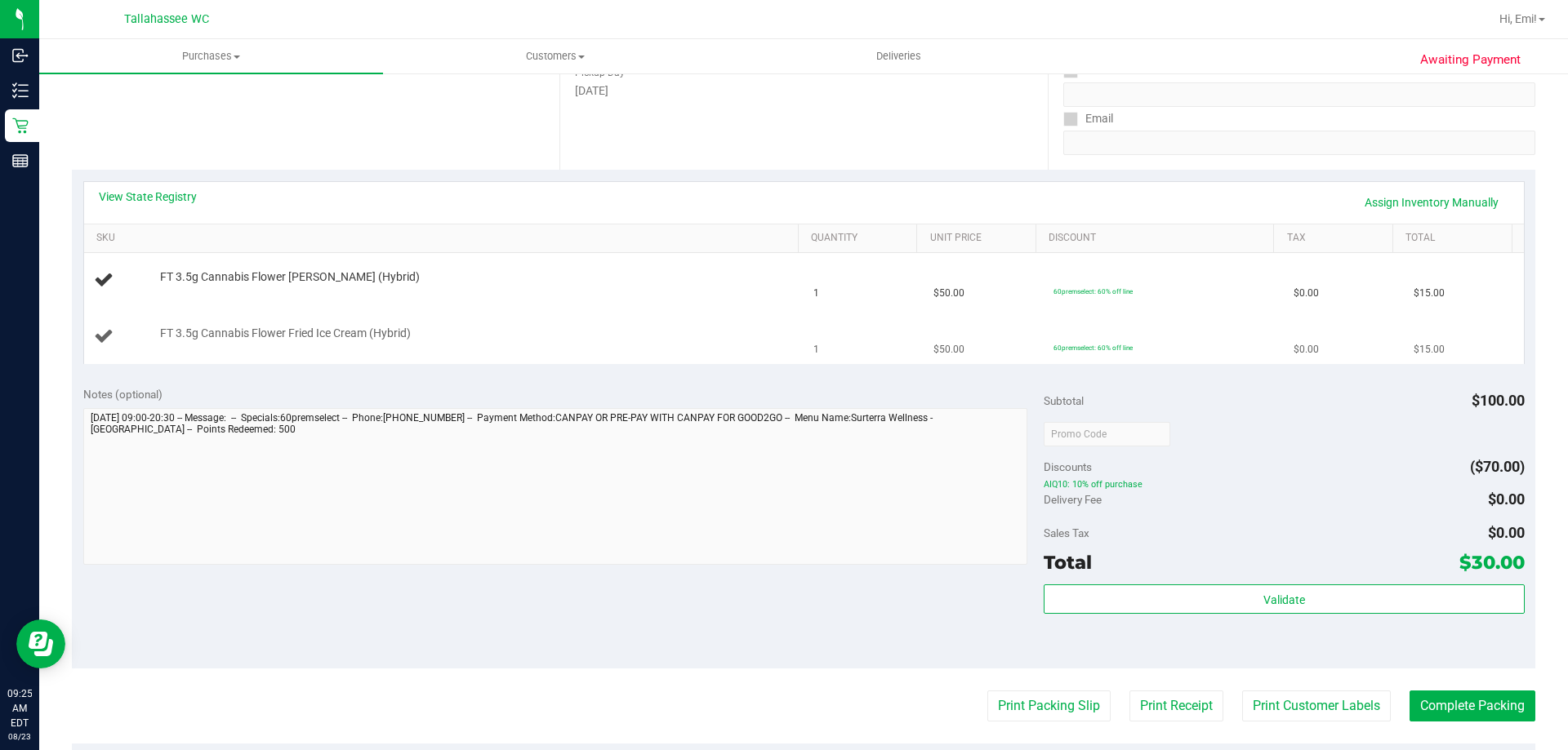
scroll to position [245, 0]
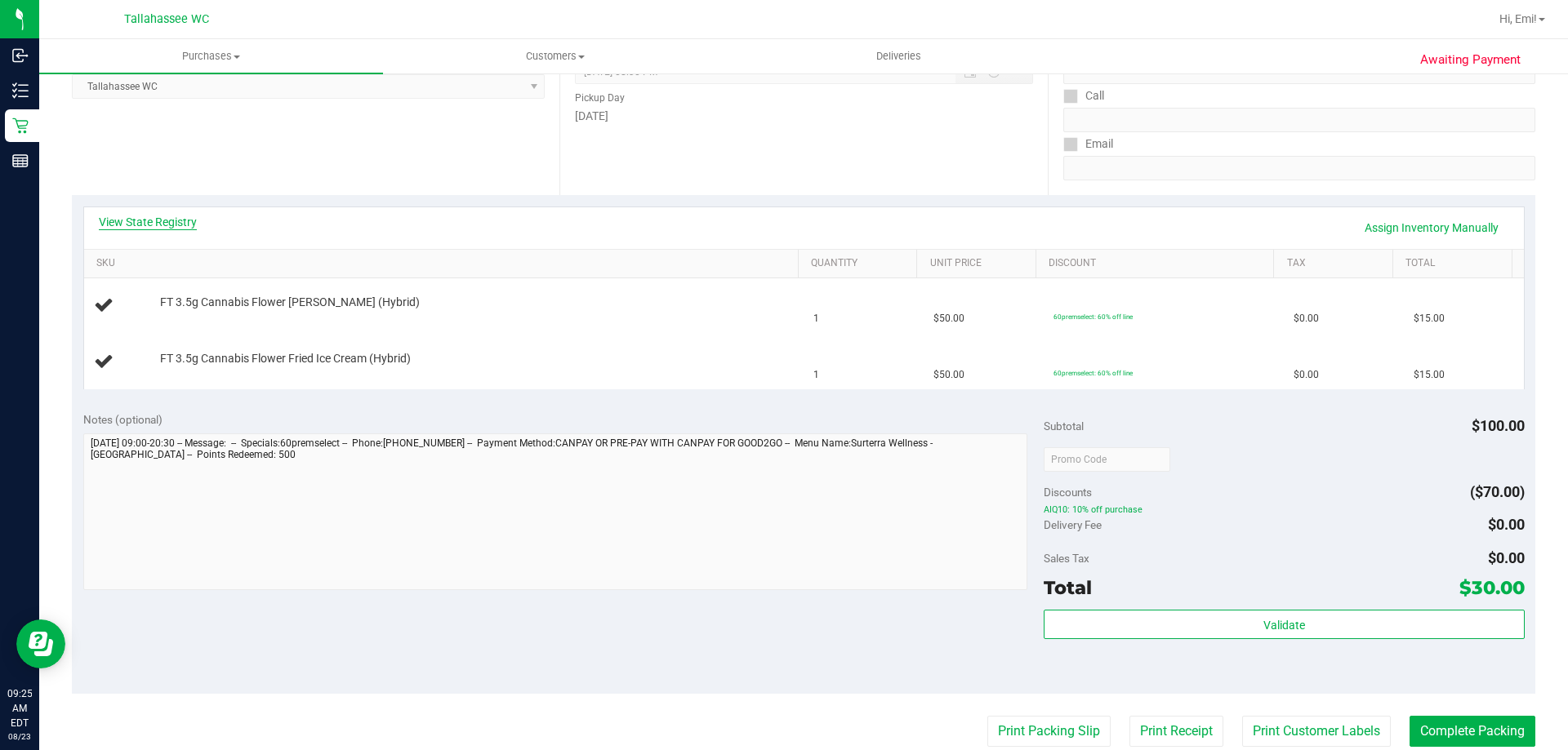
click at [129, 223] on link "View State Registry" at bounding box center [148, 221] width 98 height 16
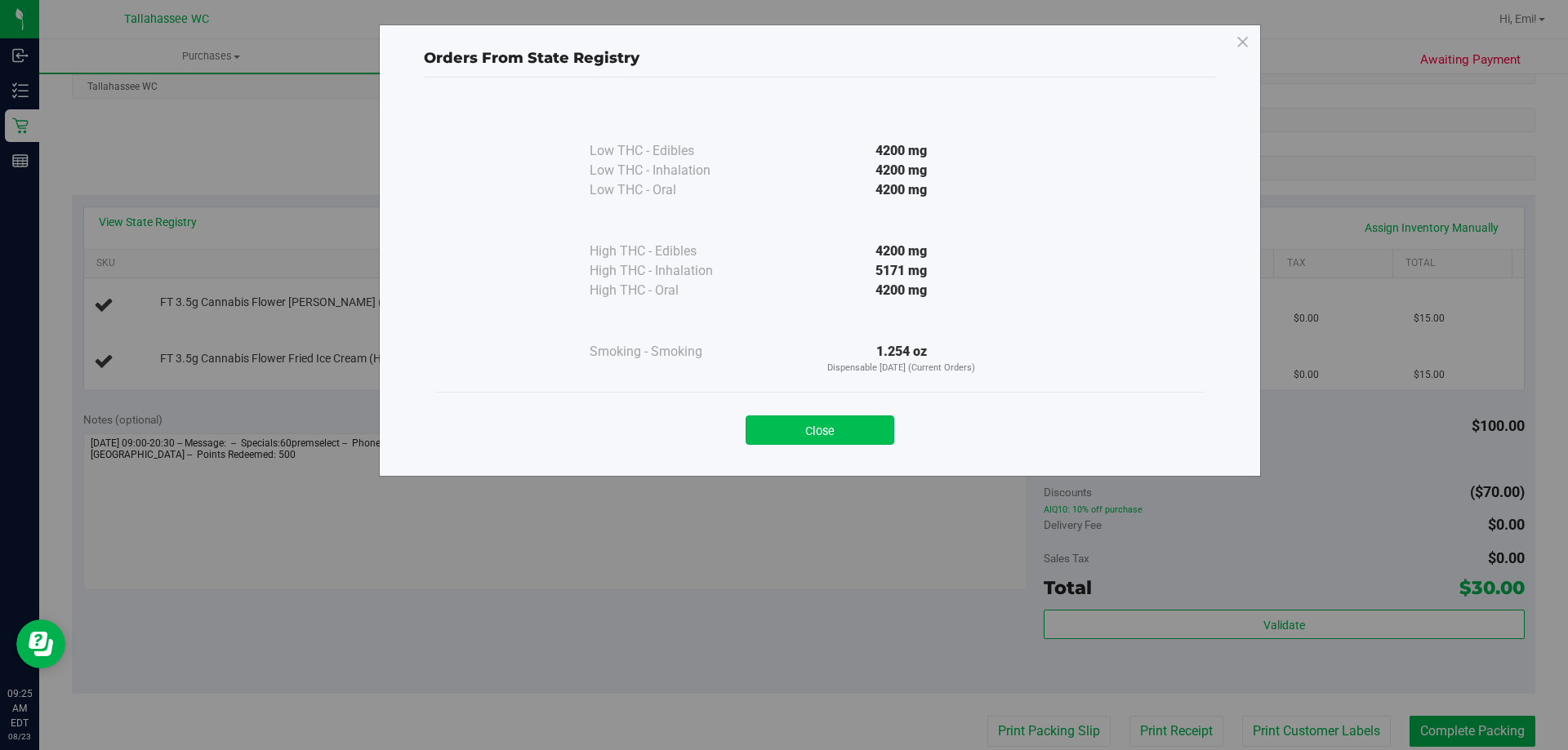
click at [806, 435] on button "Close" at bounding box center [820, 431] width 149 height 29
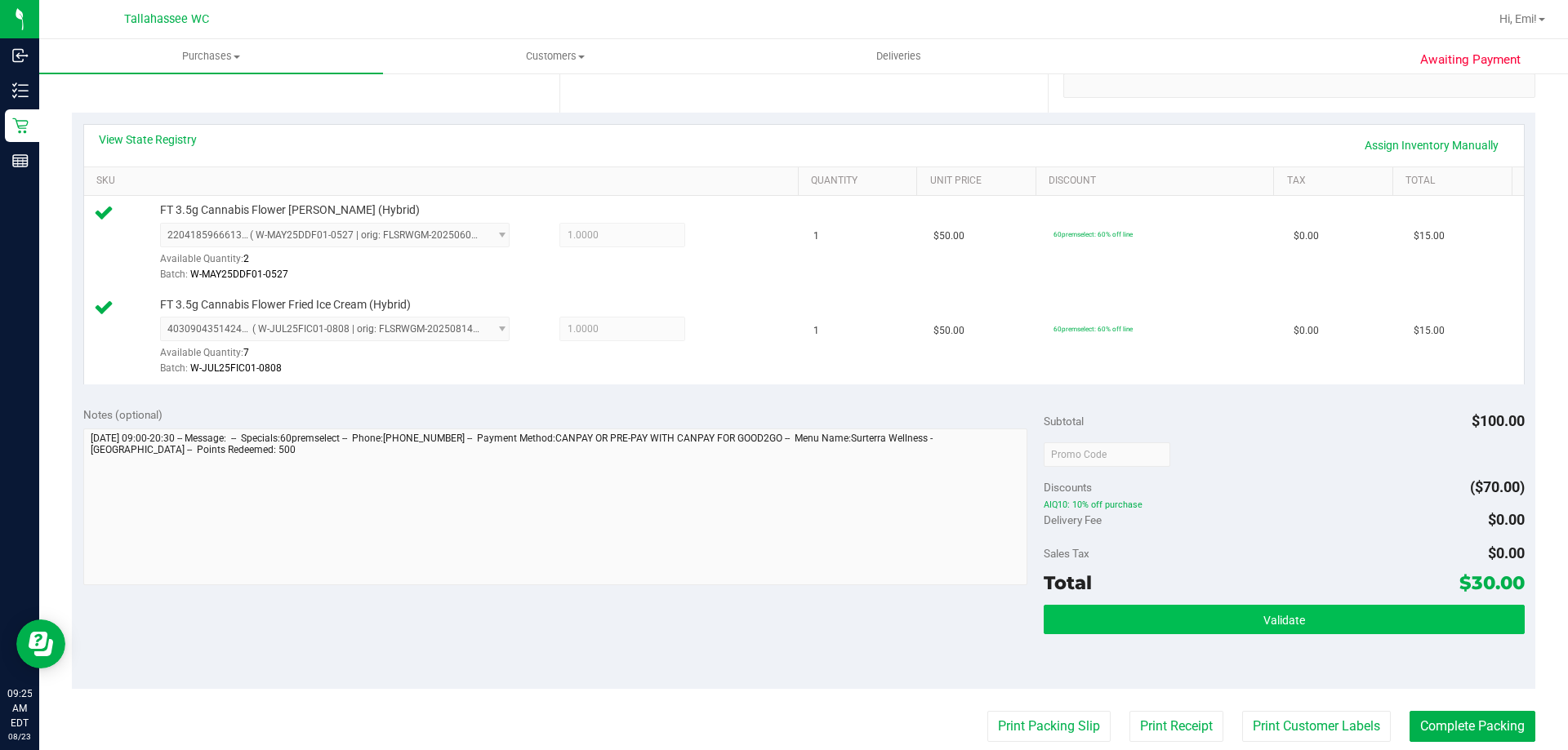
scroll to position [408, 0]
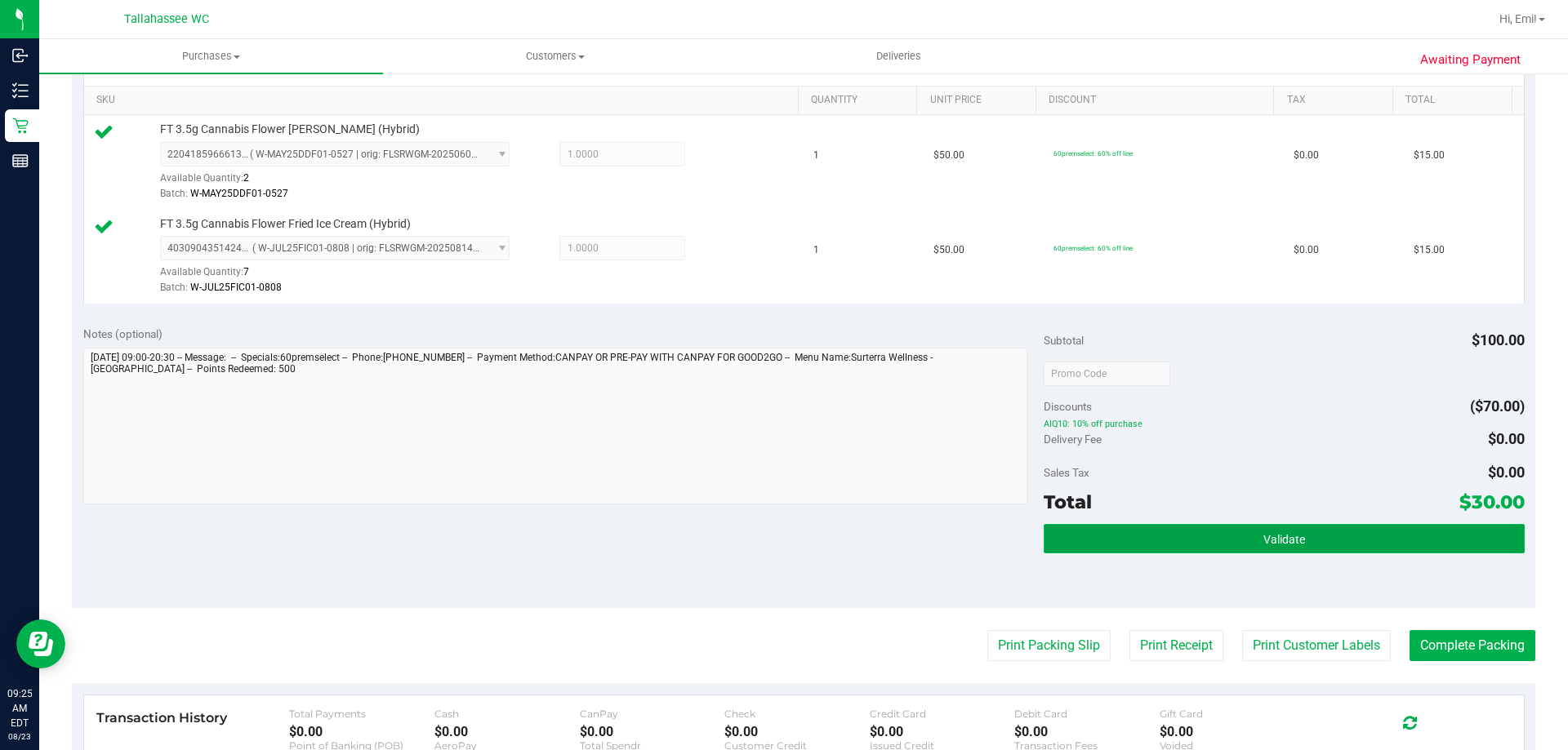
click at [1225, 532] on button "Validate" at bounding box center [1284, 539] width 480 height 29
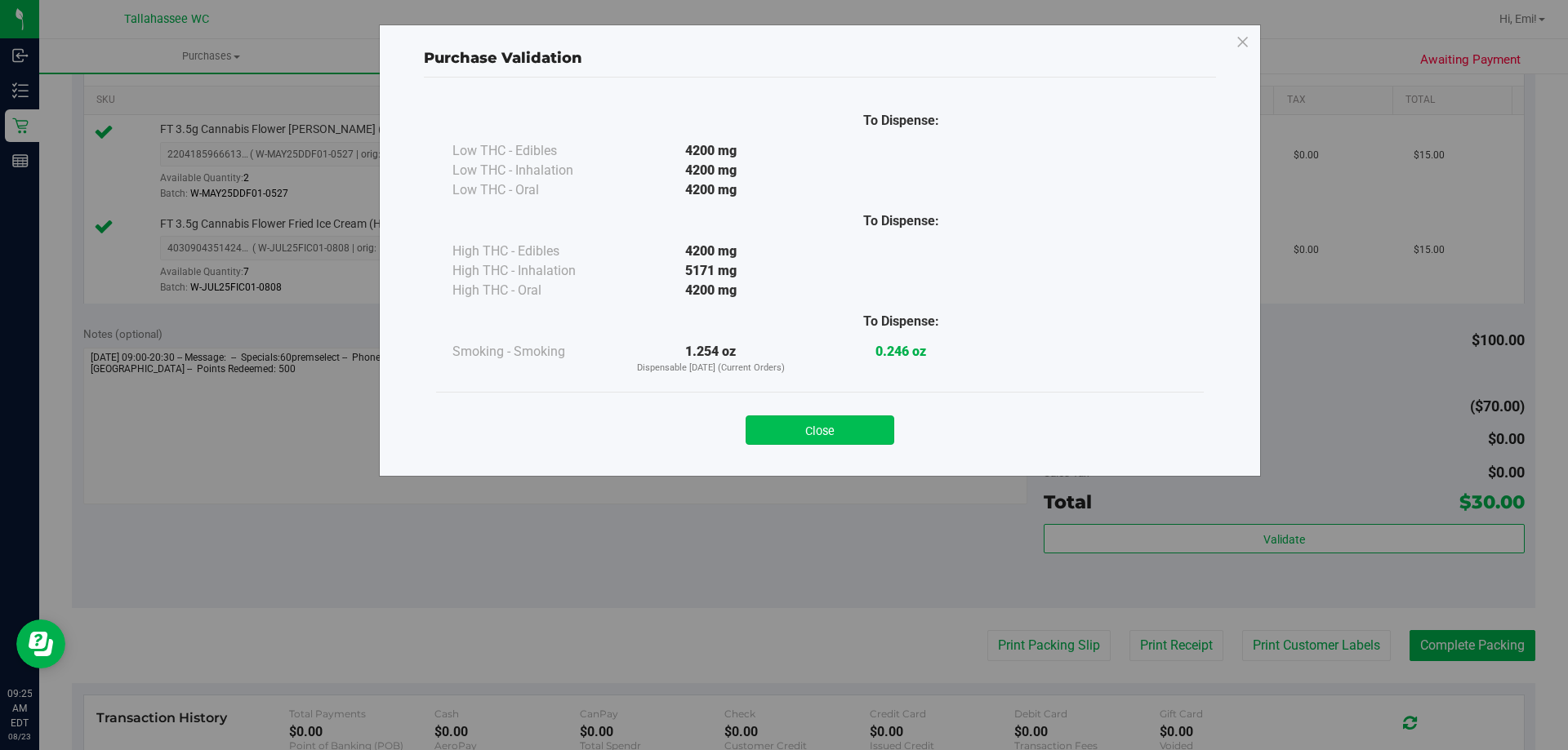
click at [859, 428] on button "Close" at bounding box center [820, 431] width 149 height 29
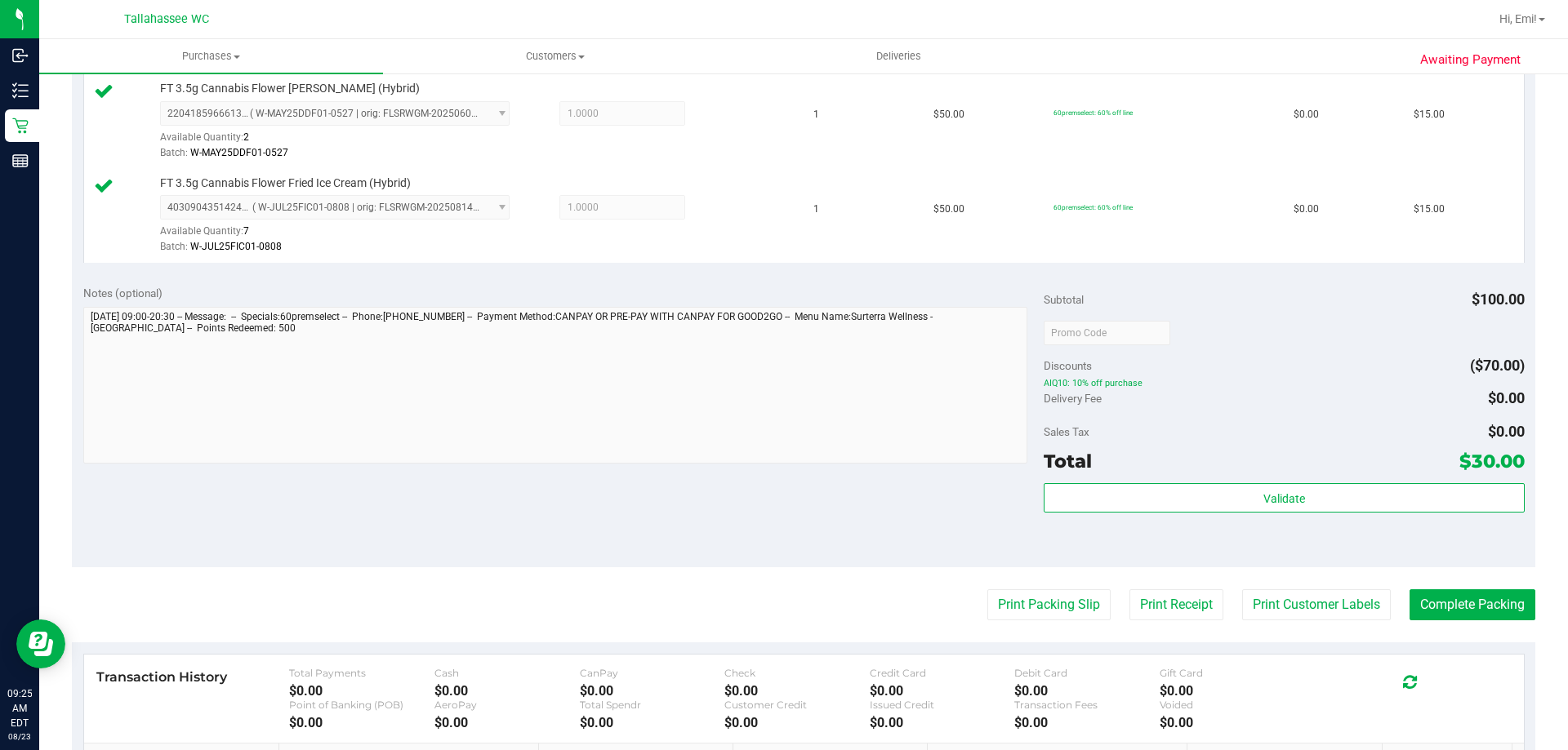
scroll to position [490, 0]
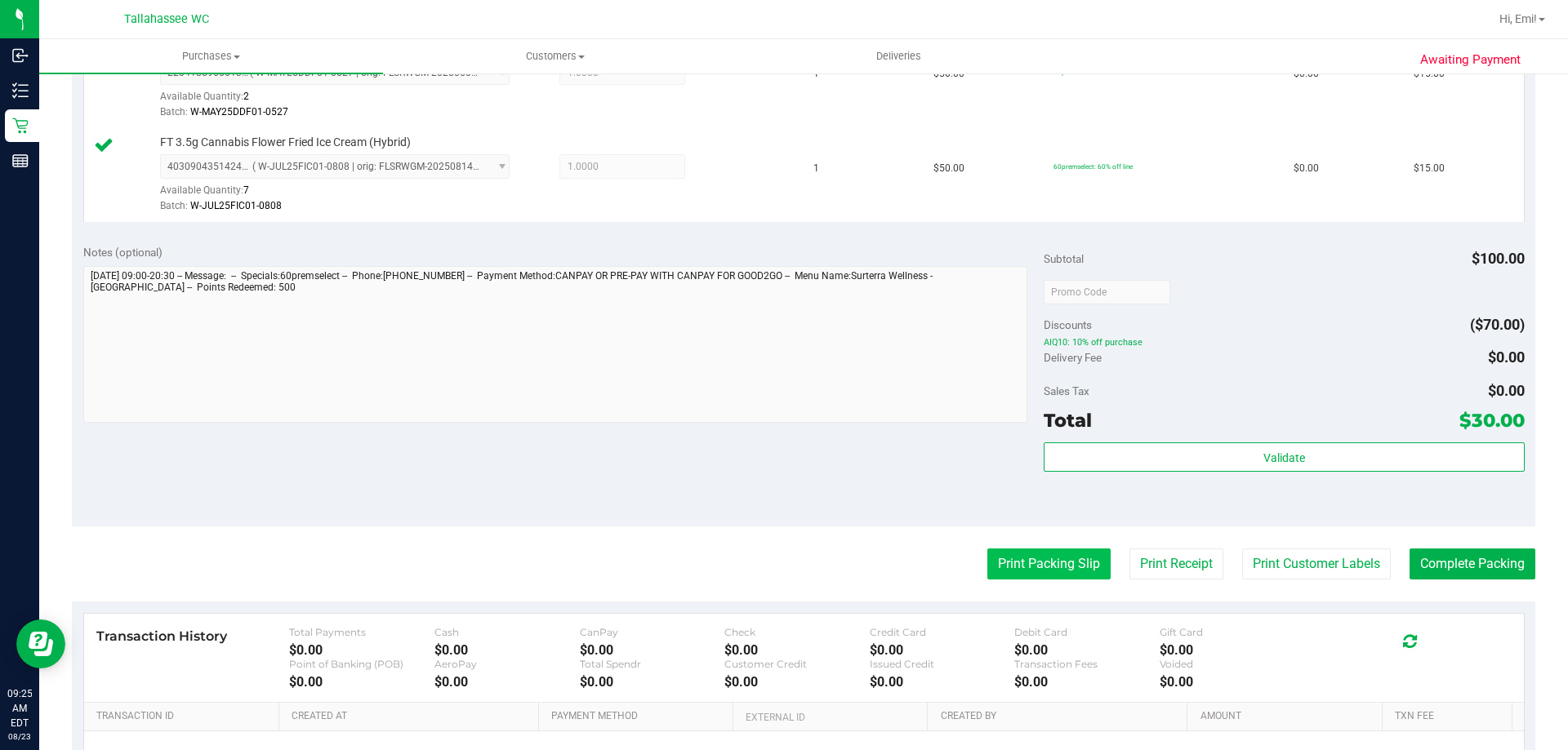
click at [995, 547] on purchase-details "Back Edit Purchase Cancel Purchase View Profile # 11832852 BioTrack ID: - Submi…" at bounding box center [803, 253] width 1464 height 1309
click at [997, 554] on button "Print Packing Slip" at bounding box center [1048, 564] width 123 height 31
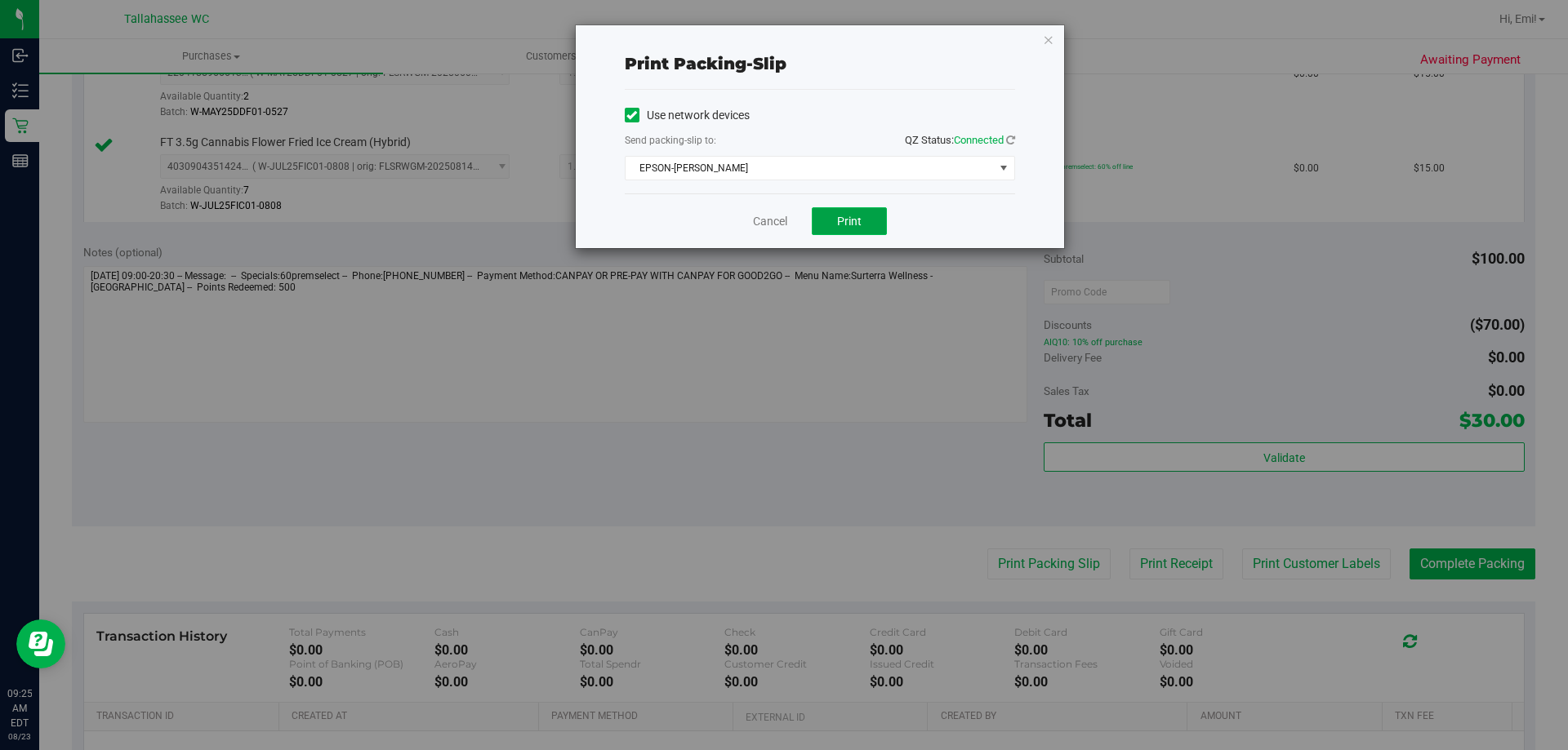
click at [862, 217] on button "Print" at bounding box center [849, 221] width 75 height 28
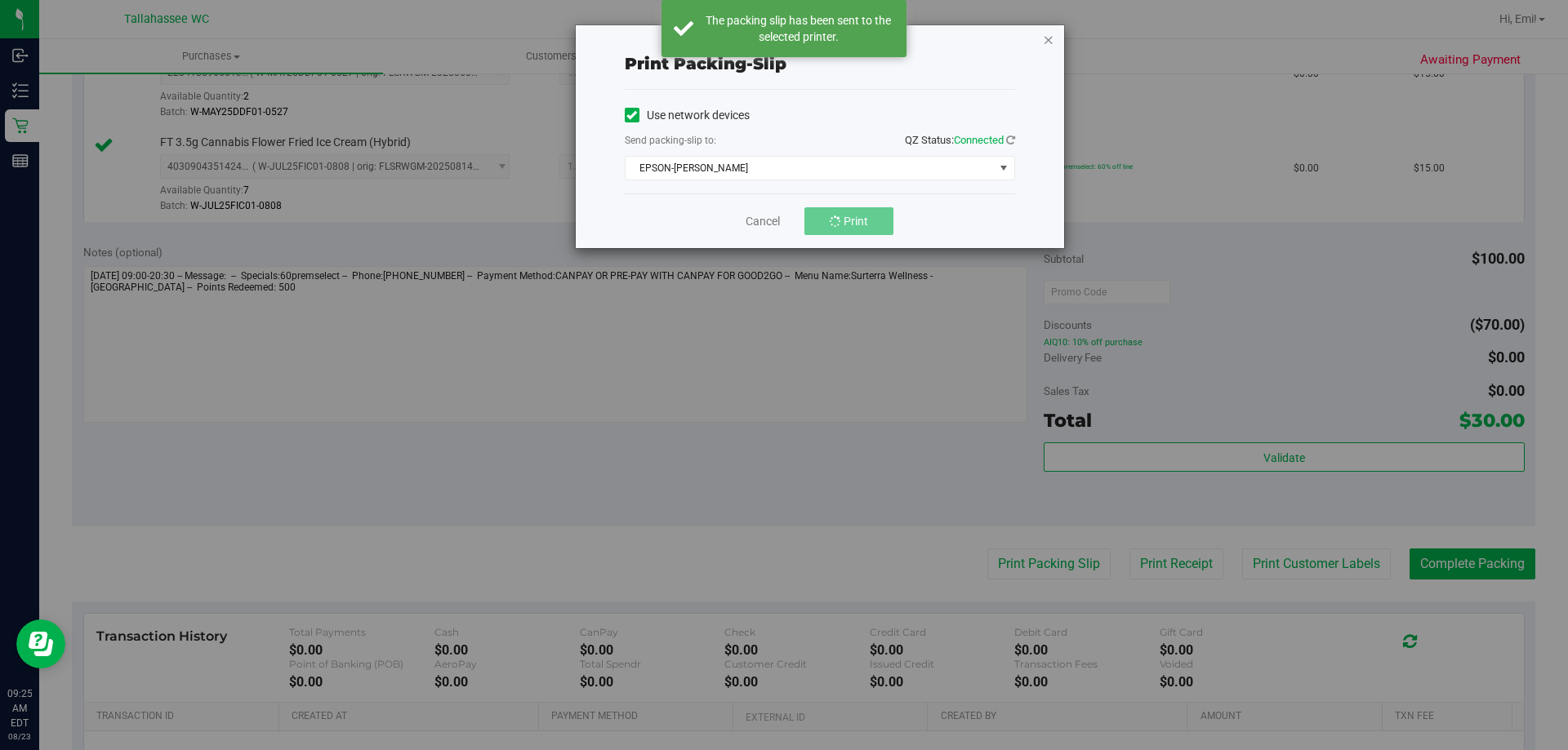
click at [1046, 39] on icon "button" at bounding box center [1048, 39] width 11 height 20
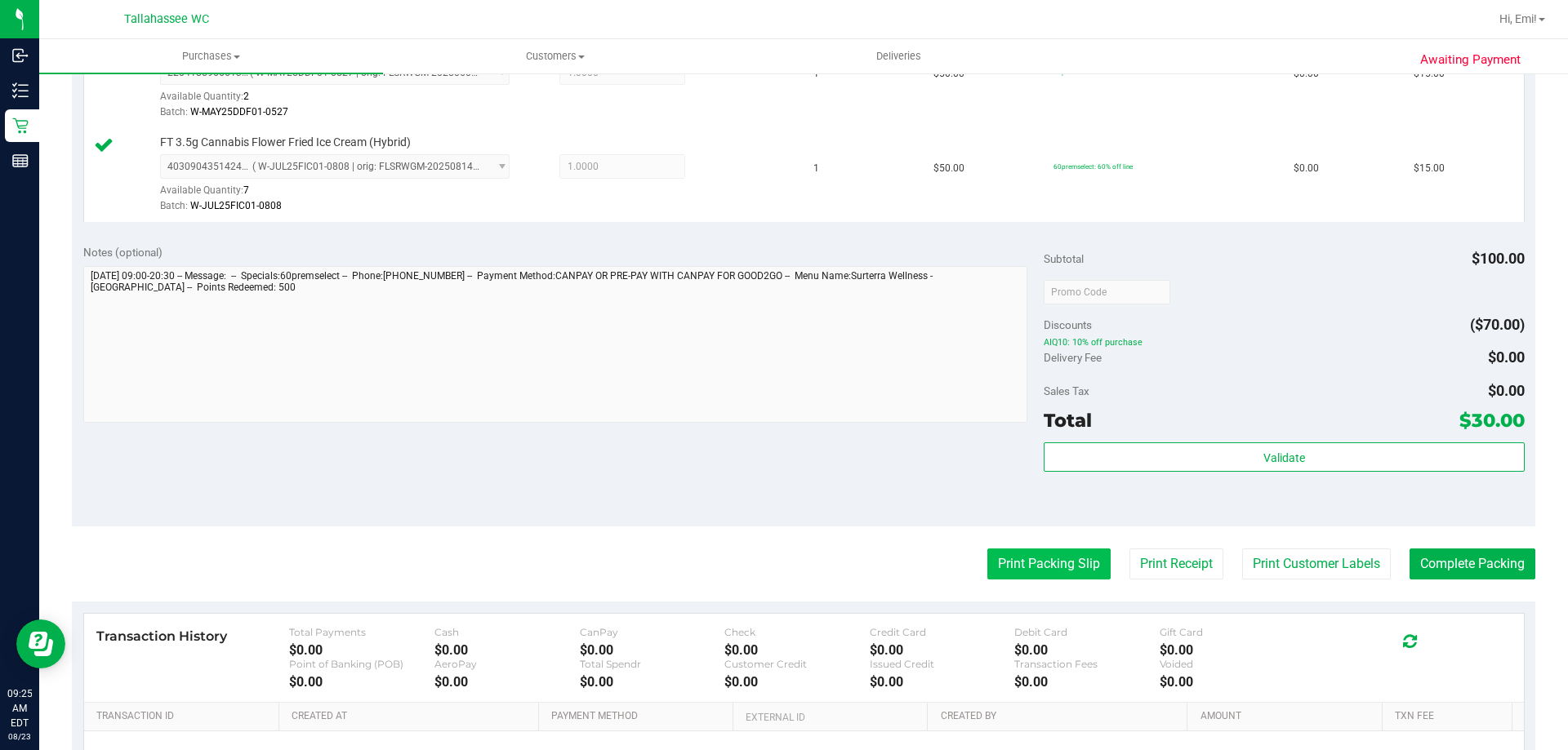
click at [1056, 564] on button "Print Packing Slip" at bounding box center [1048, 564] width 123 height 31
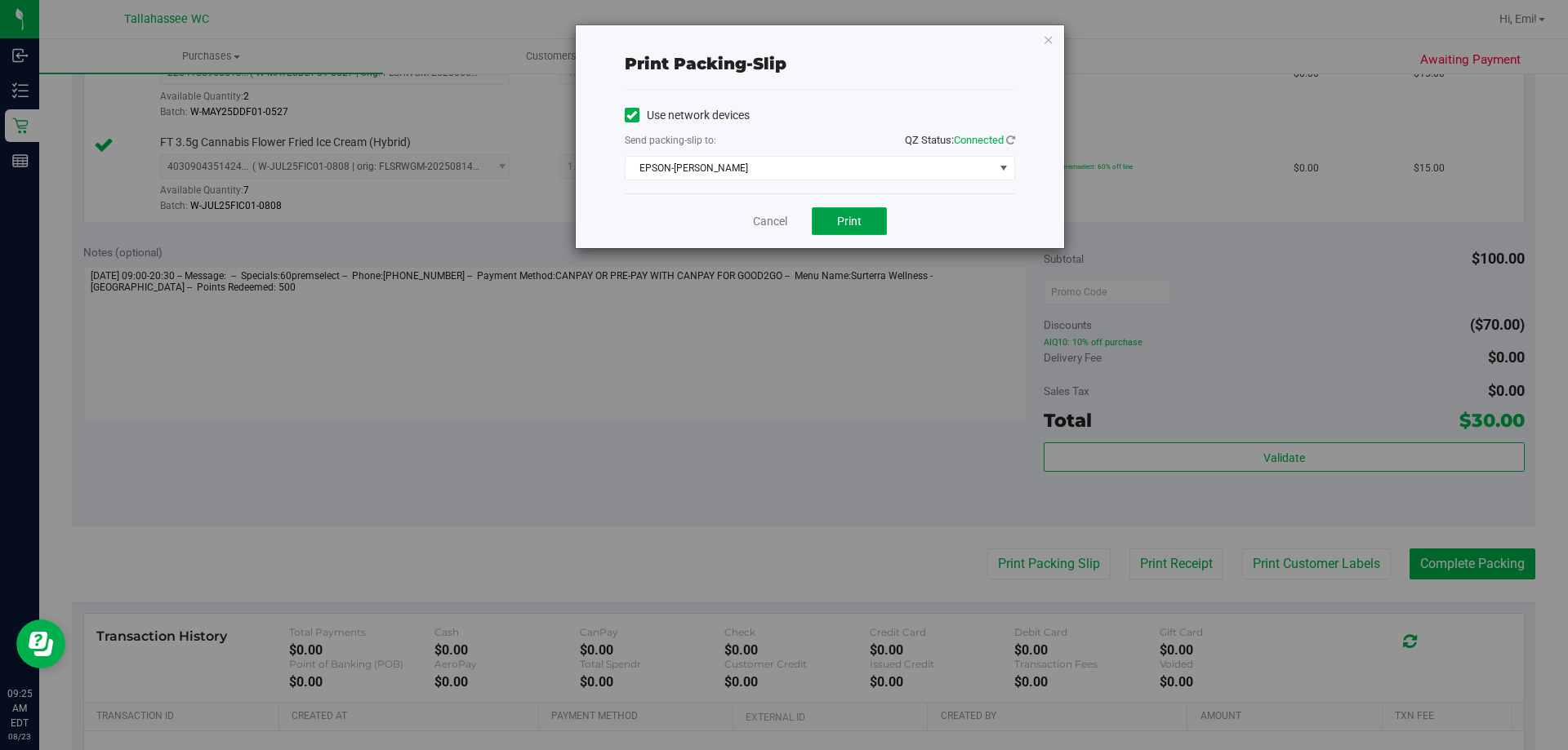
click at [878, 220] on button "Print" at bounding box center [849, 221] width 75 height 28
click at [859, 224] on span "Print" at bounding box center [849, 220] width 24 height 13
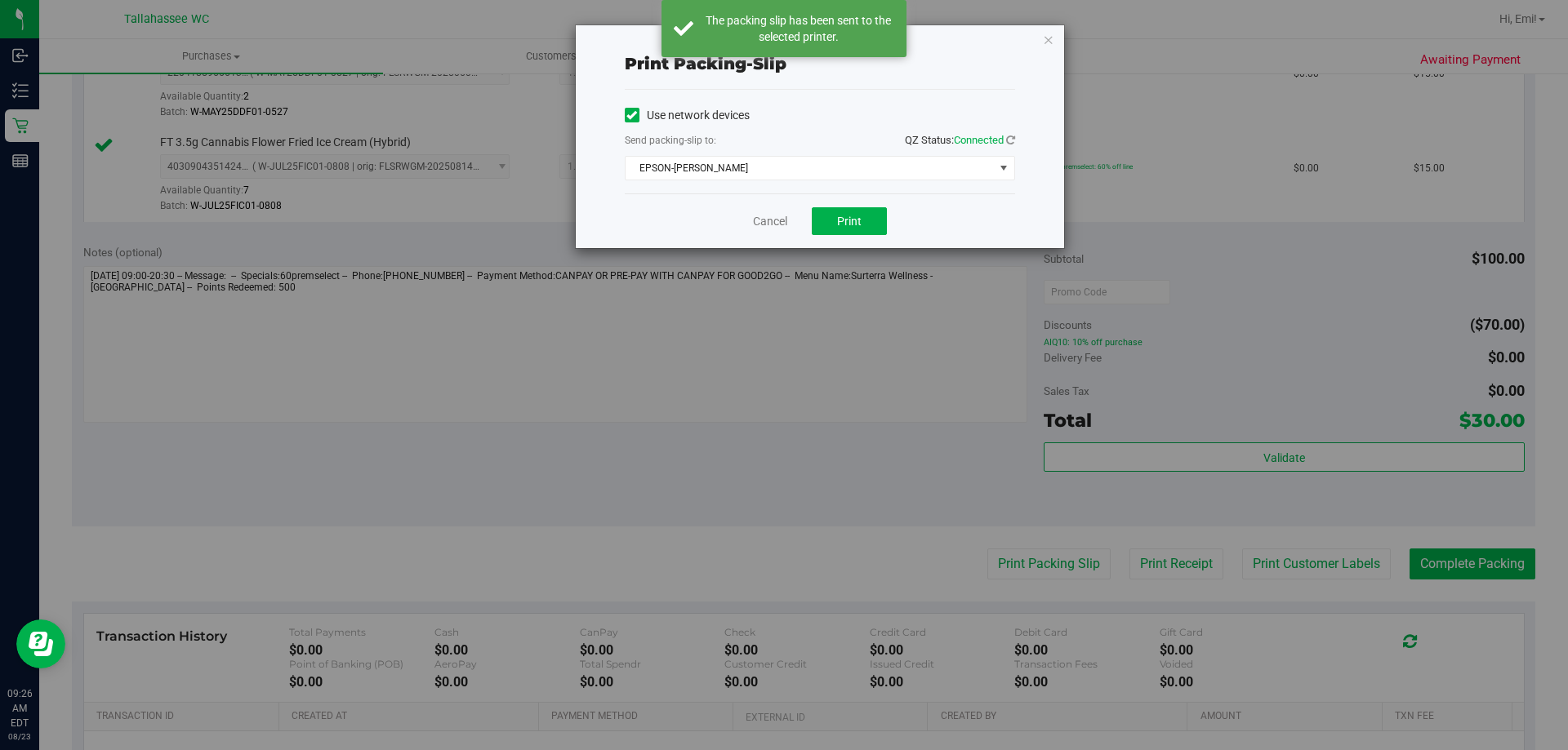
click at [1051, 40] on icon "button" at bounding box center [1048, 39] width 11 height 20
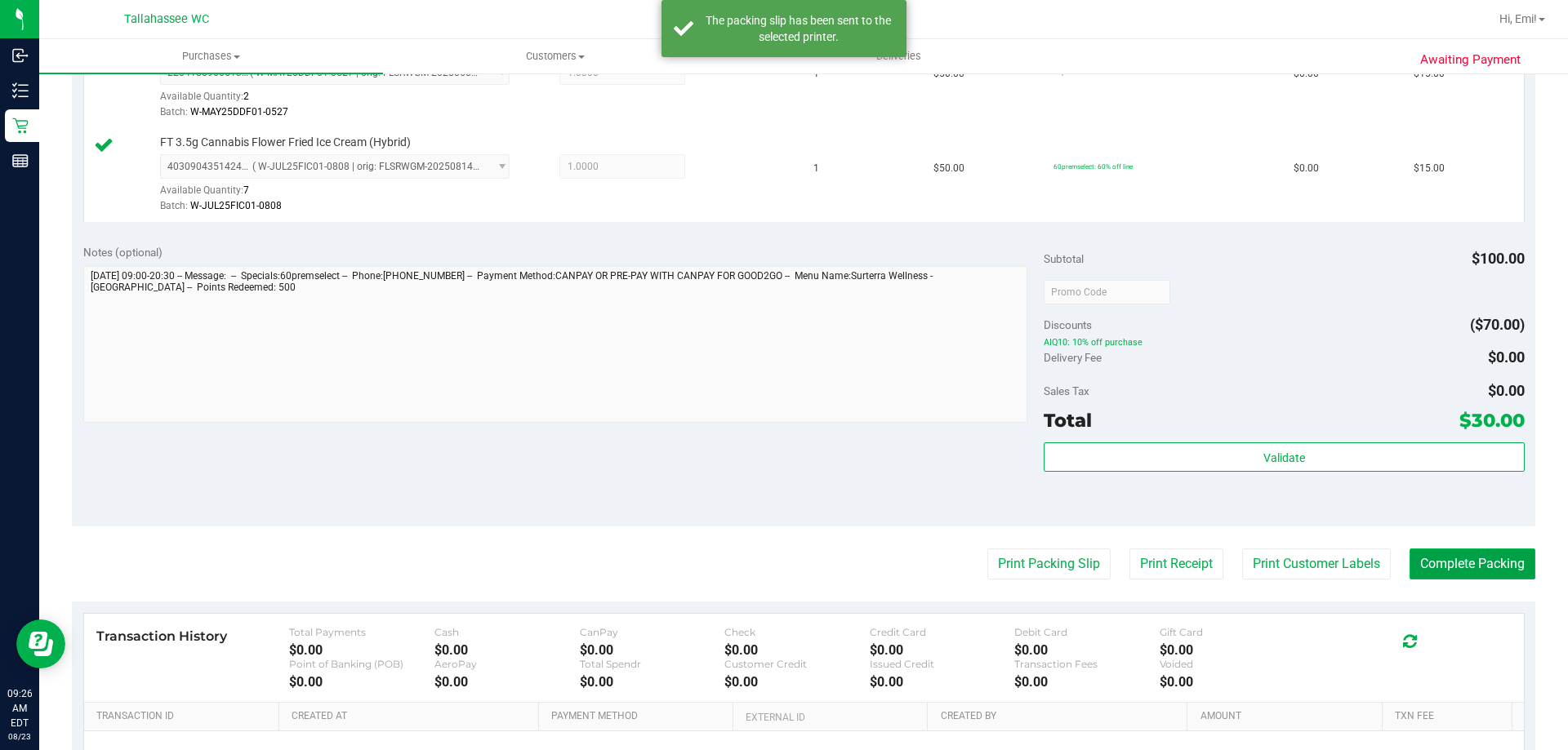
click at [1450, 564] on button "Complete Packing" at bounding box center [1472, 564] width 126 height 31
